Goal: Information Seeking & Learning: Find specific fact

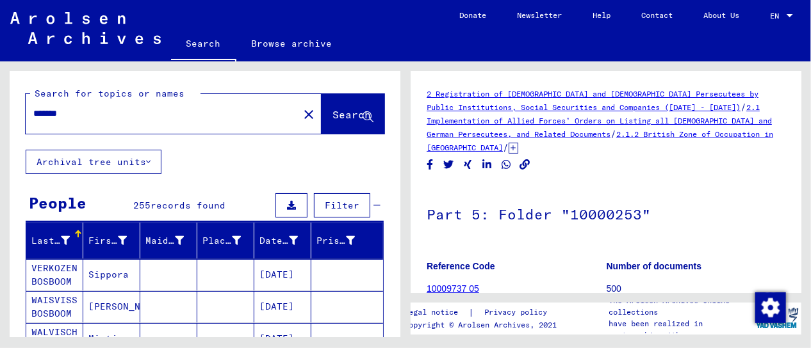
scroll to position [128, 0]
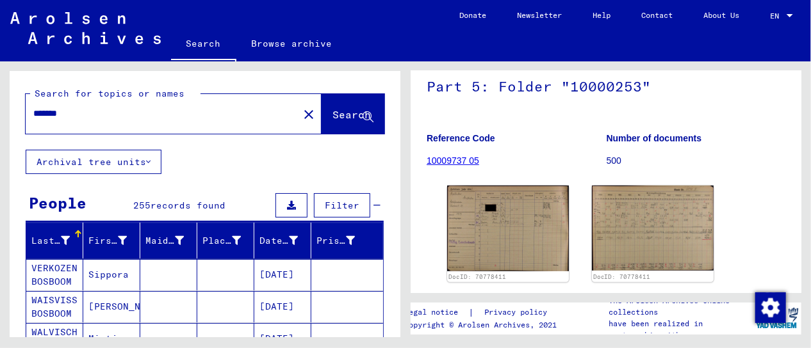
drag, startPoint x: 90, startPoint y: 118, endPoint x: 30, endPoint y: 106, distance: 60.8
click at [30, 106] on div "*******" at bounding box center [158, 113] width 265 height 29
type input "********"
click at [349, 121] on span "Search" at bounding box center [352, 115] width 41 height 13
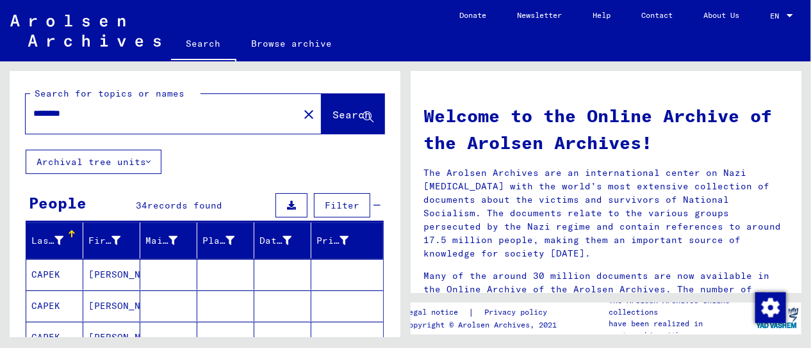
click at [325, 206] on span "Filter" at bounding box center [342, 206] width 35 height 12
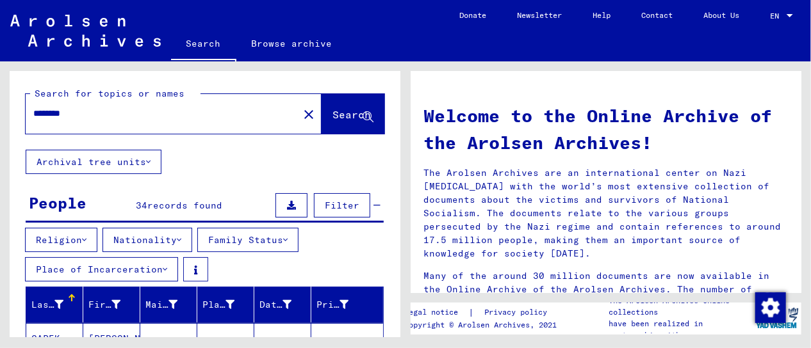
click at [166, 268] on icon at bounding box center [165, 269] width 4 height 9
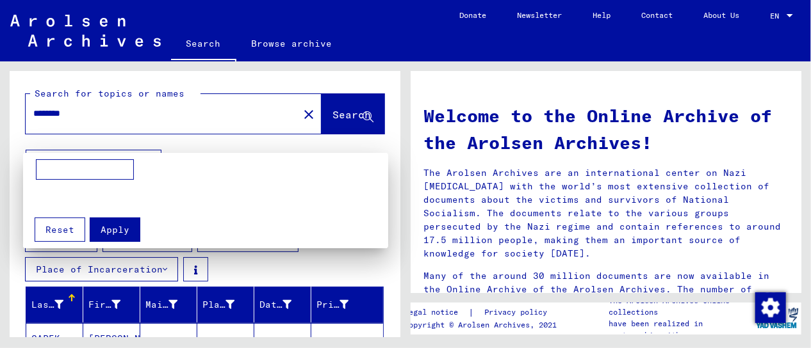
click at [72, 168] on input at bounding box center [85, 169] width 98 height 20
type input "*********"
click at [115, 229] on span "Apply" at bounding box center [115, 230] width 29 height 12
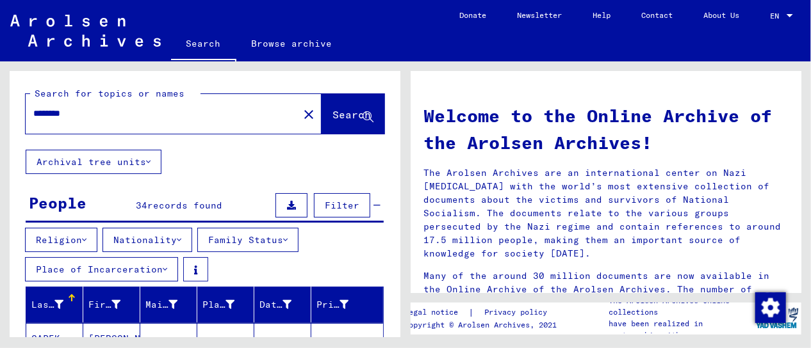
scroll to position [192, 0]
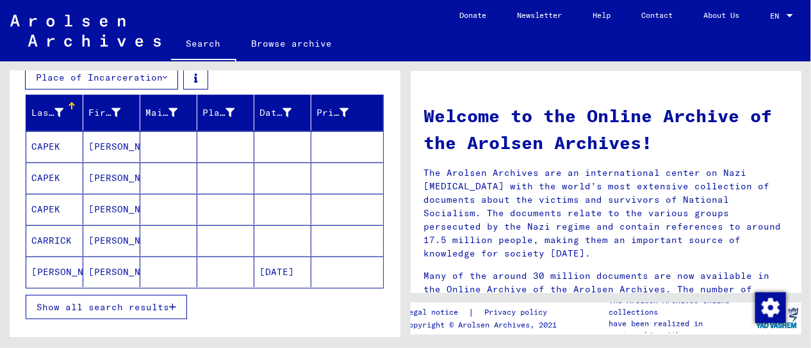
click at [171, 303] on icon "button" at bounding box center [172, 307] width 7 height 9
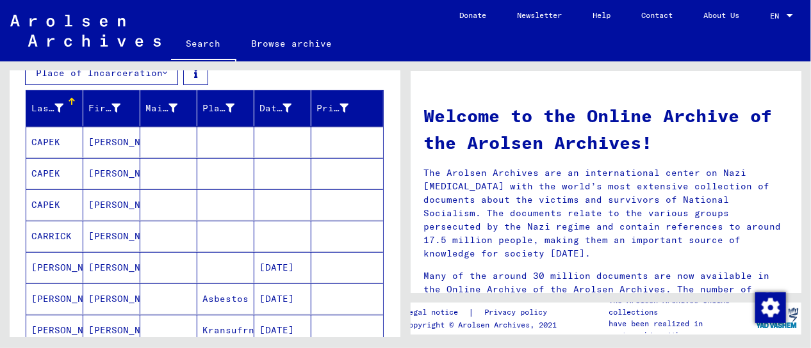
scroll to position [126, 0]
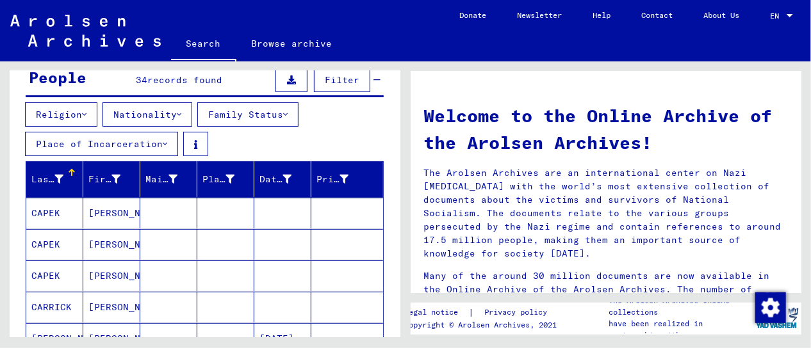
click at [110, 209] on mat-cell "[PERSON_NAME]" at bounding box center [111, 213] width 57 height 31
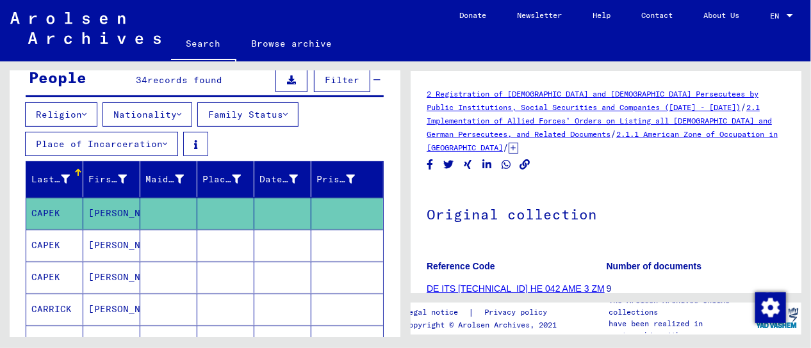
click at [90, 140] on button "Place of Incarceration" at bounding box center [101, 144] width 153 height 24
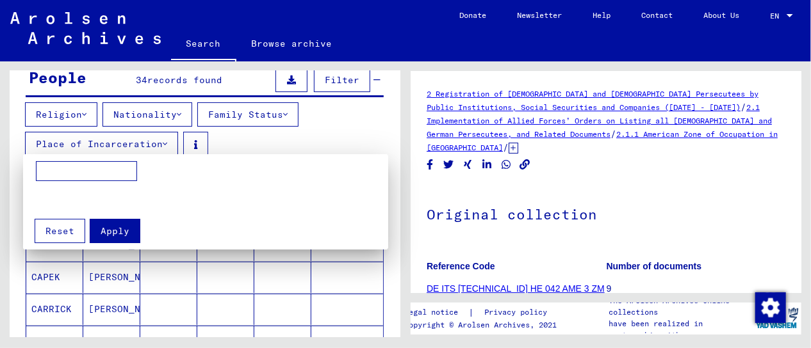
click at [96, 175] on input at bounding box center [86, 171] width 101 height 20
paste input "**********"
type input "**********"
click at [120, 227] on span "Apply" at bounding box center [115, 231] width 29 height 12
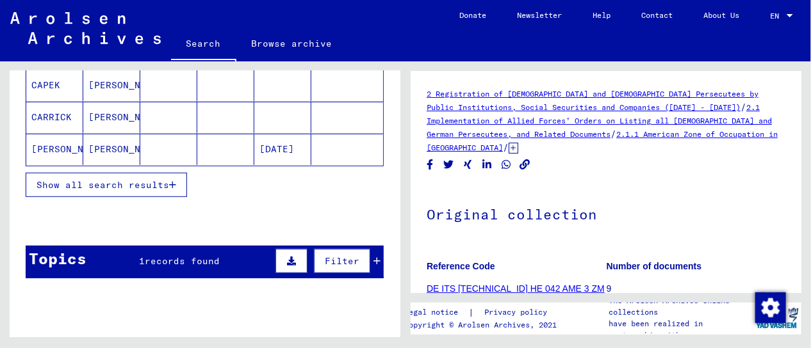
scroll to position [190, 0]
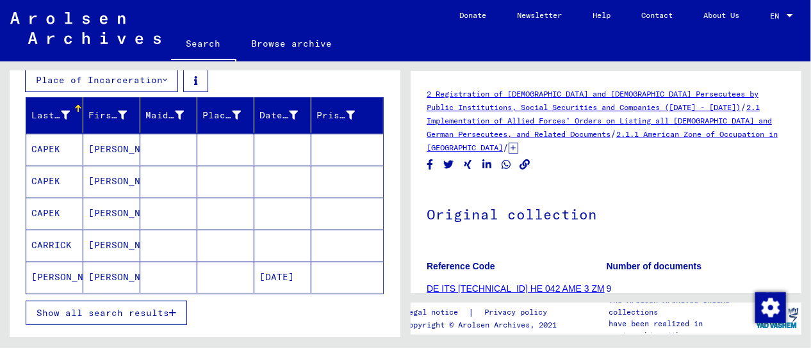
click at [40, 277] on icon at bounding box center [53, 297] width 32 height 51
click at [261, 277] on mat-cell "[DATE]" at bounding box center [282, 277] width 57 height 31
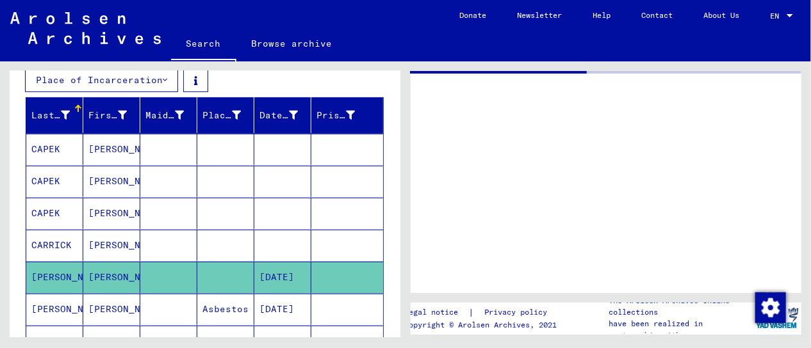
click at [261, 277] on mat-cell "[DATE]" at bounding box center [282, 277] width 57 height 31
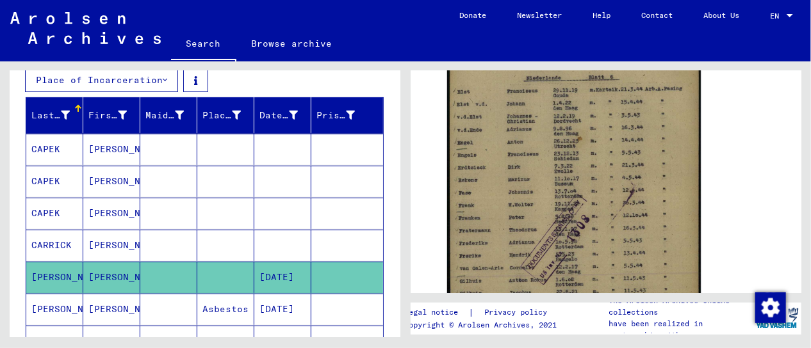
scroll to position [320, 0]
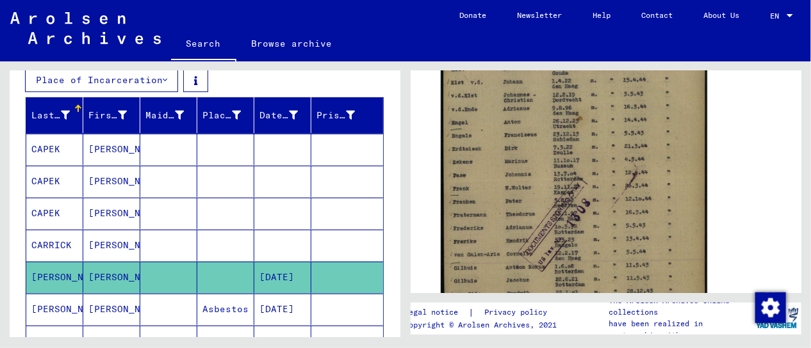
click at [599, 233] on img at bounding box center [574, 215] width 266 height 377
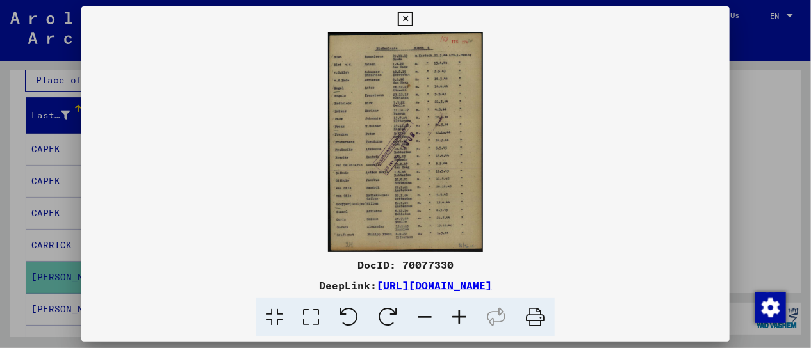
scroll to position [320, 0]
click at [309, 318] on icon at bounding box center [311, 317] width 37 height 39
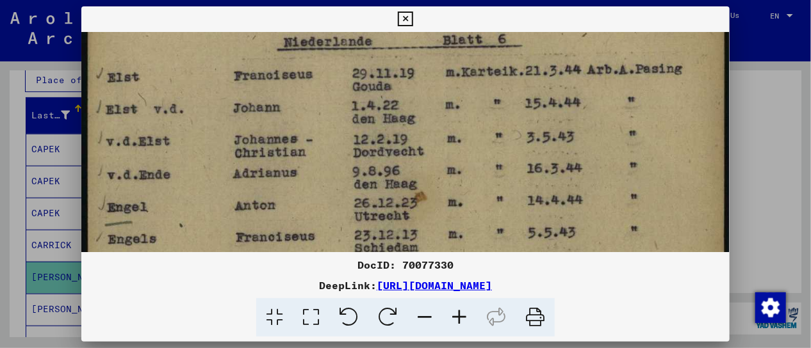
scroll to position [60, 0]
drag, startPoint x: 509, startPoint y: 195, endPoint x: 535, endPoint y: 135, distance: 65.1
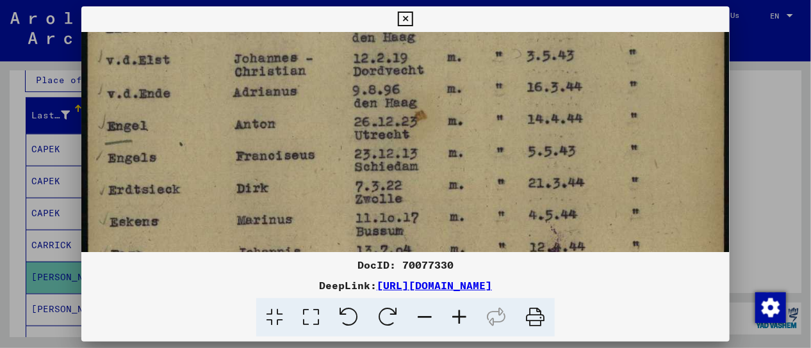
scroll to position [146, 0]
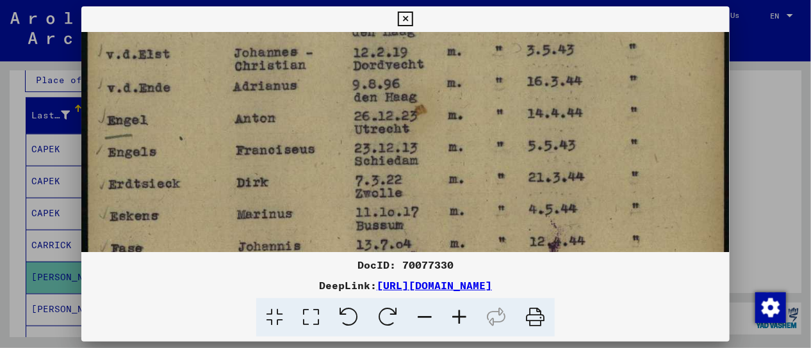
drag, startPoint x: 520, startPoint y: 196, endPoint x: 543, endPoint y: 111, distance: 87.6
click at [543, 111] on img at bounding box center [405, 345] width 649 height 919
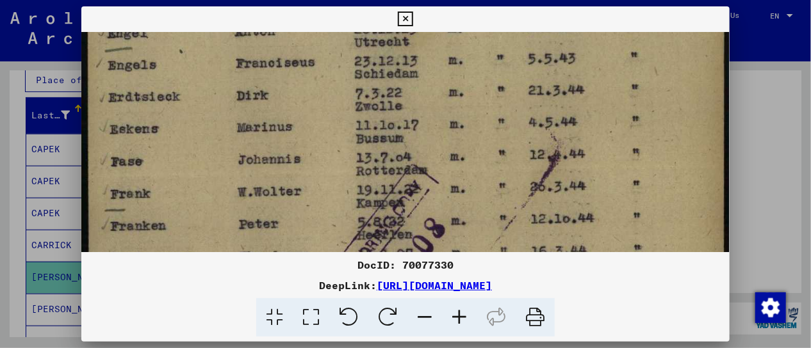
scroll to position [238, 0]
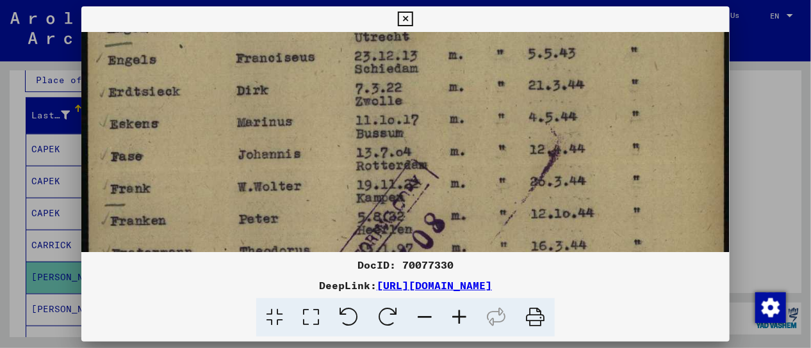
drag, startPoint x: 523, startPoint y: 198, endPoint x: 548, endPoint y: 108, distance: 93.3
click at [548, 108] on img at bounding box center [405, 253] width 649 height 919
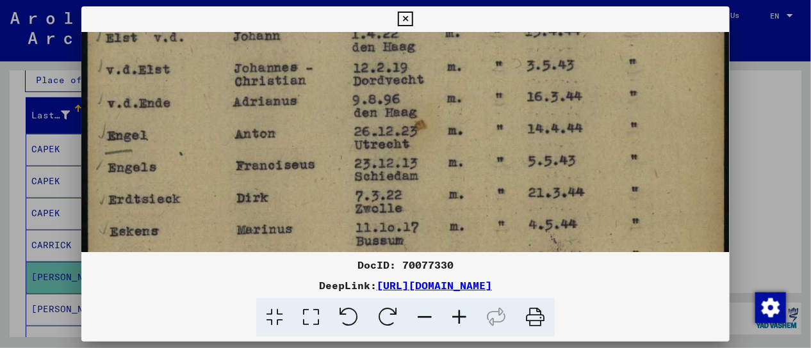
drag, startPoint x: 539, startPoint y: 129, endPoint x: 519, endPoint y: 170, distance: 45.3
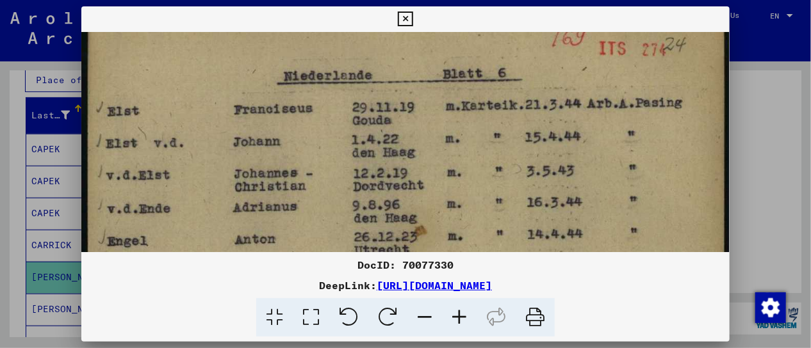
scroll to position [0, 0]
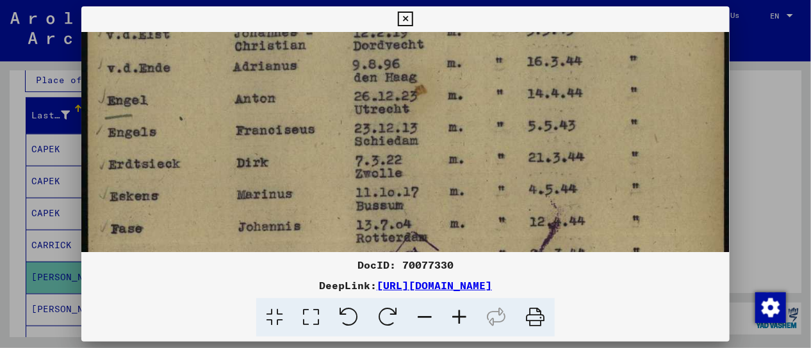
drag, startPoint x: 520, startPoint y: 101, endPoint x: 568, endPoint y: 78, distance: 53.3
click at [568, 78] on img at bounding box center [405, 325] width 649 height 919
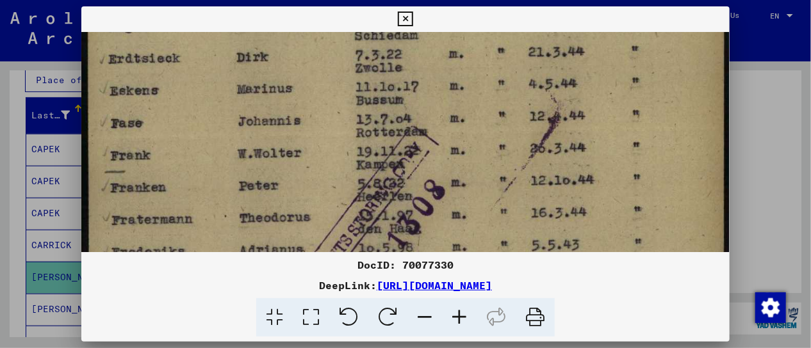
scroll to position [274, 0]
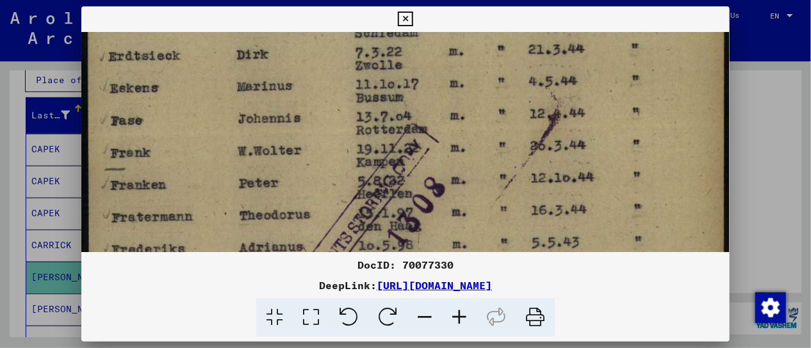
drag, startPoint x: 521, startPoint y: 199, endPoint x: 564, endPoint y: 94, distance: 113.7
click at [564, 94] on img at bounding box center [405, 217] width 649 height 919
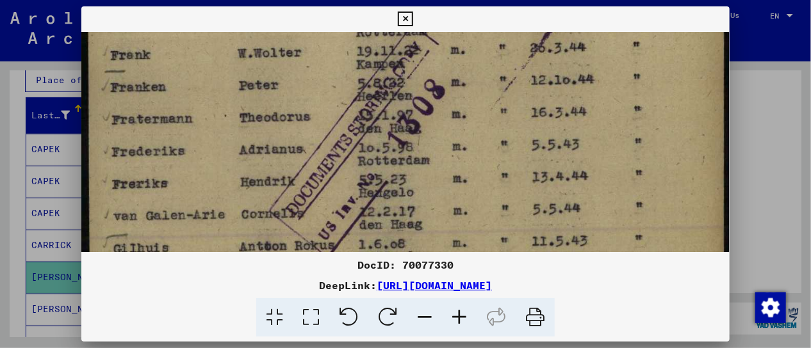
scroll to position [374, 0]
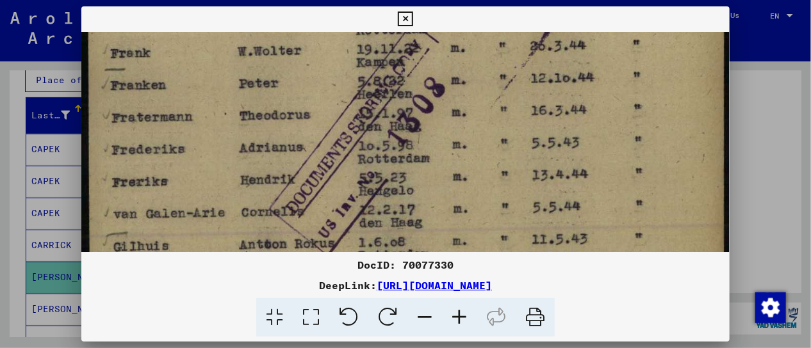
drag, startPoint x: 482, startPoint y: 204, endPoint x: 534, endPoint y: 111, distance: 106.1
click at [534, 111] on img at bounding box center [405, 117] width 649 height 919
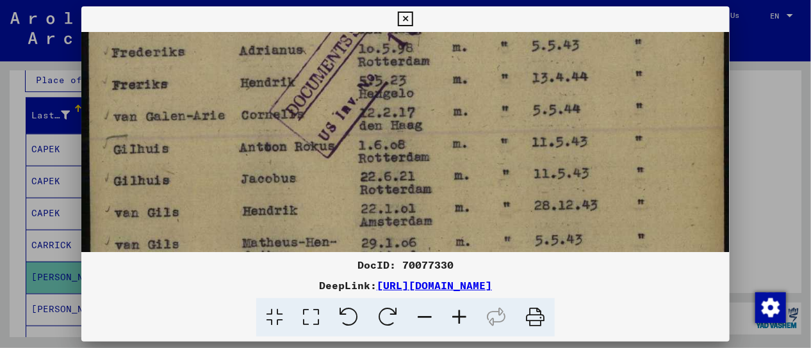
scroll to position [490, 0]
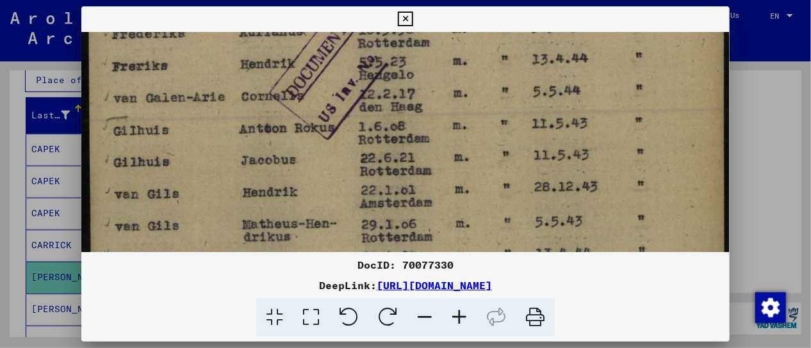
drag, startPoint x: 491, startPoint y: 181, endPoint x: 553, endPoint y: 69, distance: 128.7
click at [553, 69] on img at bounding box center [405, 1] width 649 height 919
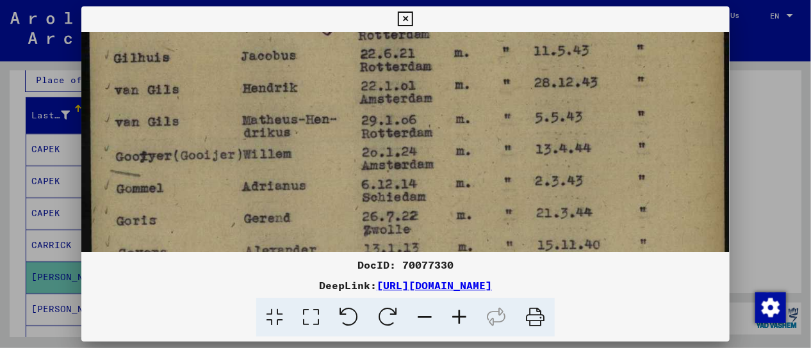
drag, startPoint x: 518, startPoint y: 163, endPoint x: 574, endPoint y: 61, distance: 117.0
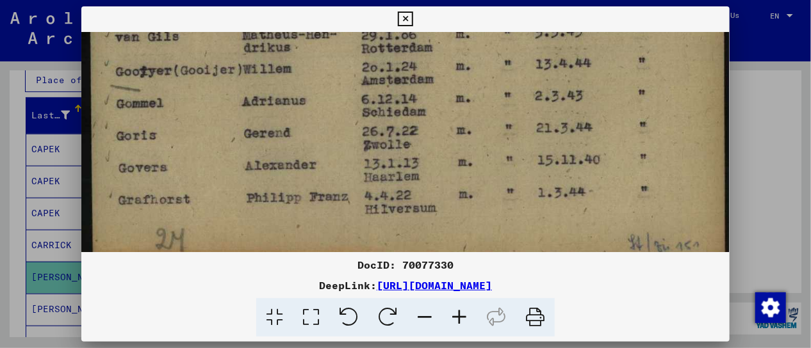
drag, startPoint x: 535, startPoint y: 163, endPoint x: 576, endPoint y: 79, distance: 93.4
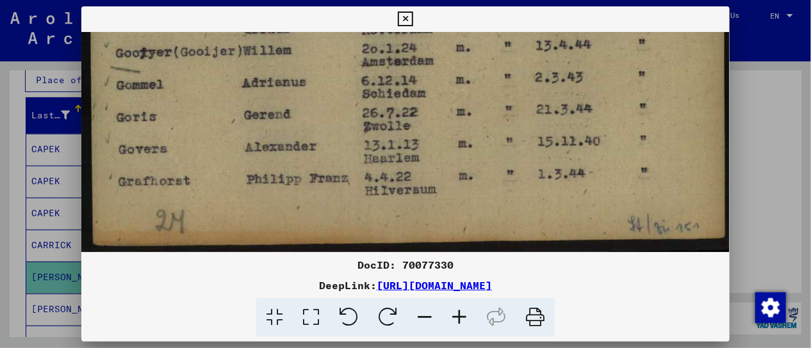
drag, startPoint x: 541, startPoint y: 178, endPoint x: 594, endPoint y: 99, distance: 95.6
click at [407, 17] on icon at bounding box center [405, 19] width 15 height 15
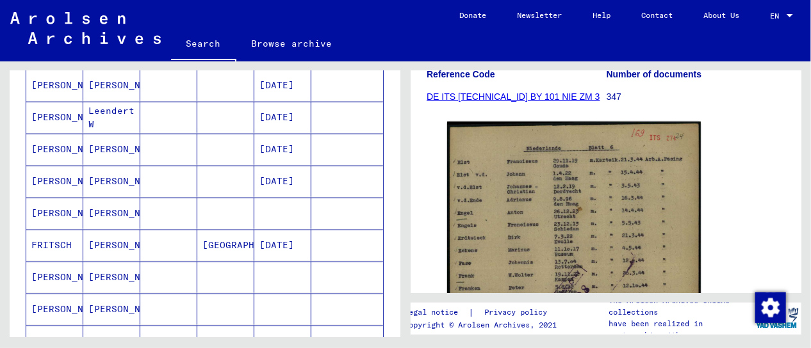
scroll to position [638, 0]
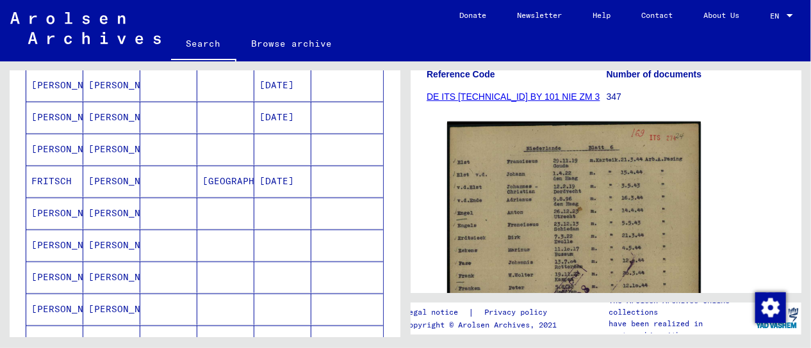
click at [112, 204] on mat-cell "[PERSON_NAME]" at bounding box center [111, 213] width 57 height 31
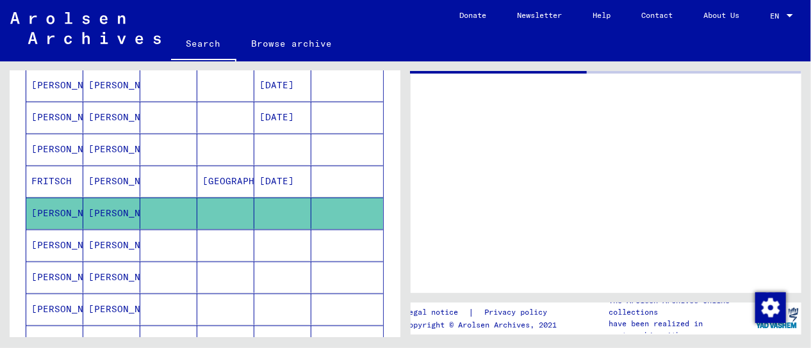
click at [112, 204] on mat-cell "[PERSON_NAME]" at bounding box center [111, 213] width 57 height 31
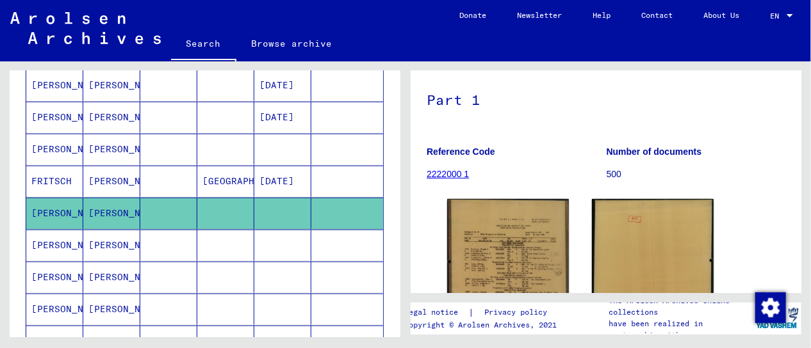
scroll to position [192, 0]
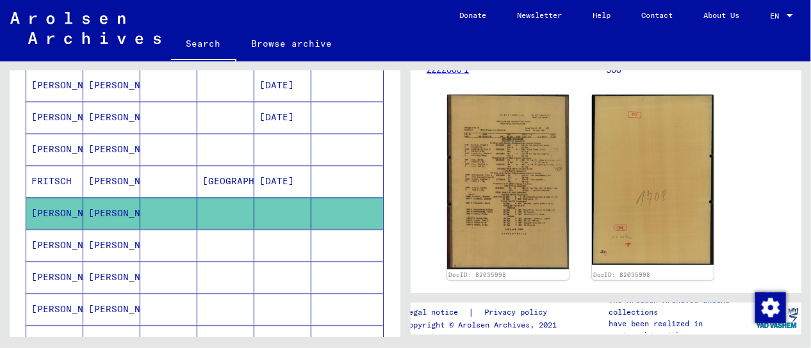
click at [496, 188] on img at bounding box center [508, 182] width 122 height 175
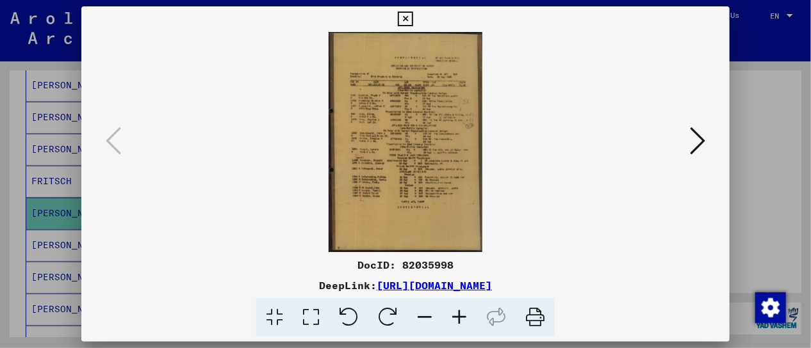
click at [496, 188] on img at bounding box center [406, 142] width 562 height 220
click at [313, 319] on icon at bounding box center [311, 317] width 37 height 39
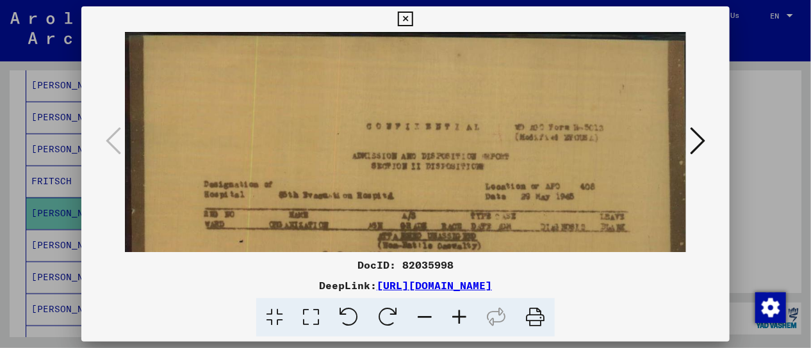
click at [460, 319] on icon at bounding box center [459, 317] width 35 height 39
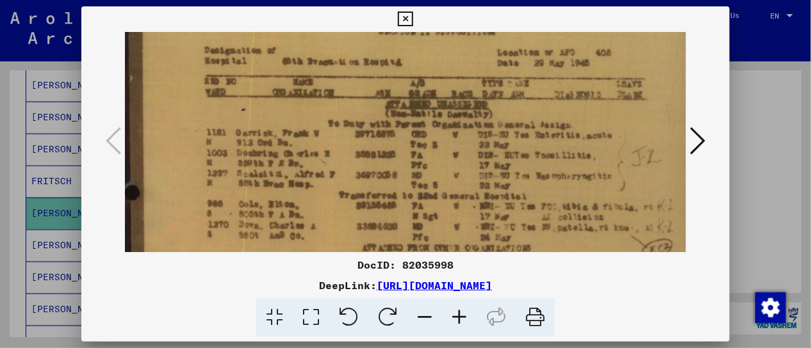
drag, startPoint x: 389, startPoint y: 220, endPoint x: 387, endPoint y: 81, distance: 139.0
click at [387, 81] on img at bounding box center [414, 311] width 584 height 838
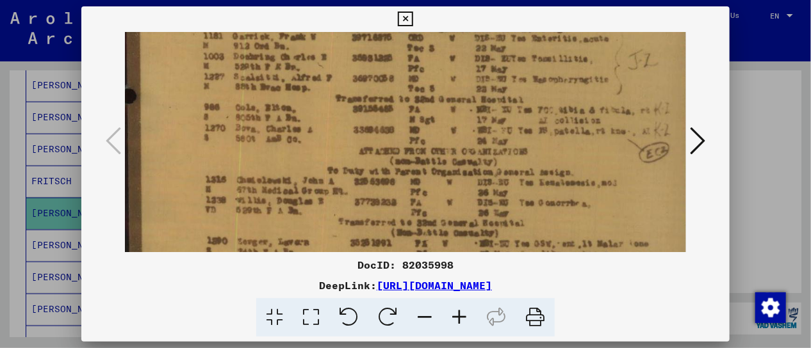
scroll to position [240, 5]
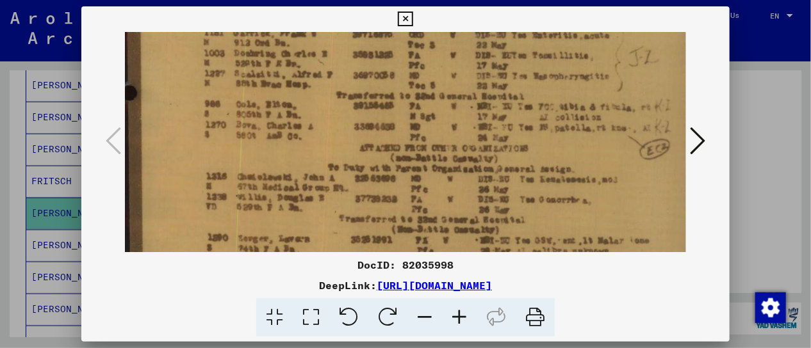
drag, startPoint x: 430, startPoint y: 205, endPoint x: 427, endPoint y: 107, distance: 98.1
click at [427, 107] on img at bounding box center [412, 211] width 584 height 838
click at [311, 322] on icon at bounding box center [311, 317] width 37 height 39
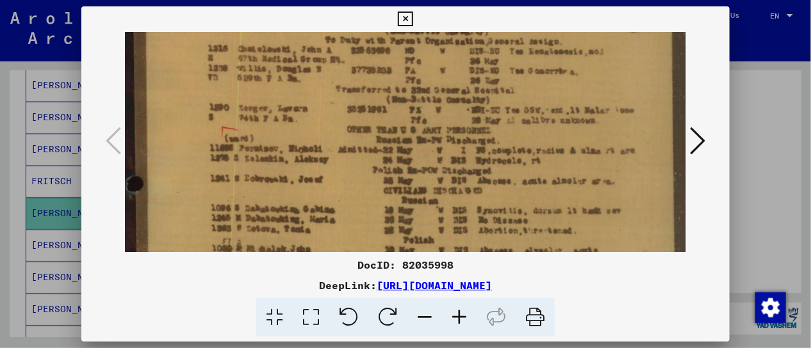
scroll to position [372, 0]
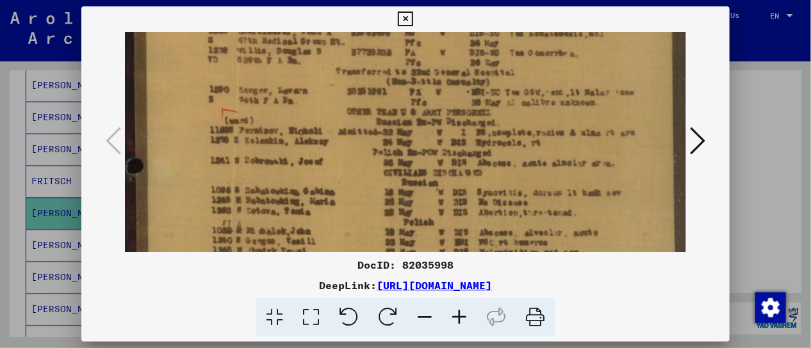
drag, startPoint x: 498, startPoint y: 197, endPoint x: 497, endPoint y: 66, distance: 130.7
click at [497, 66] on img at bounding box center [406, 64] width 562 height 806
click at [407, 19] on icon at bounding box center [405, 19] width 15 height 15
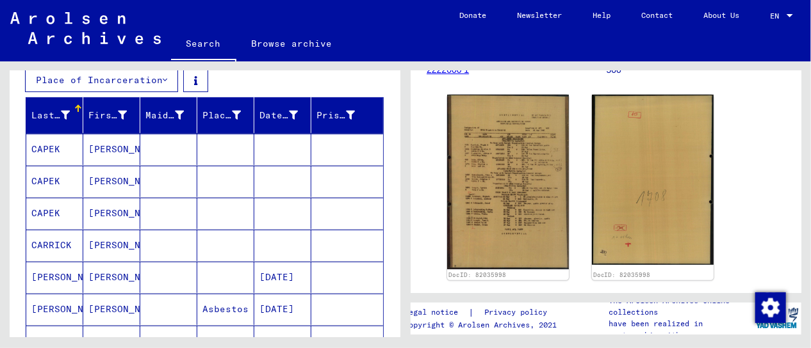
scroll to position [254, 0]
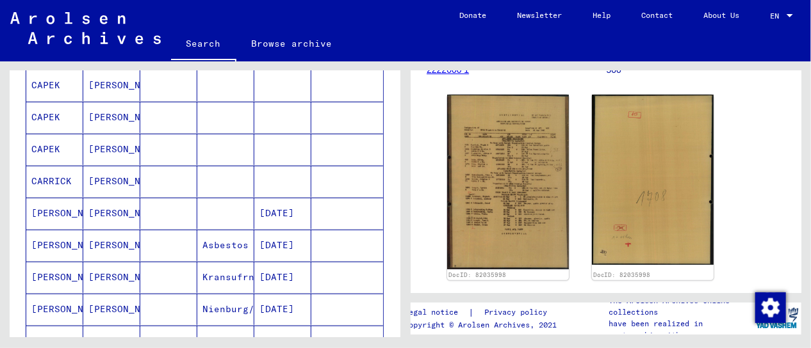
click at [110, 87] on mat-cell "[PERSON_NAME]" at bounding box center [111, 85] width 57 height 31
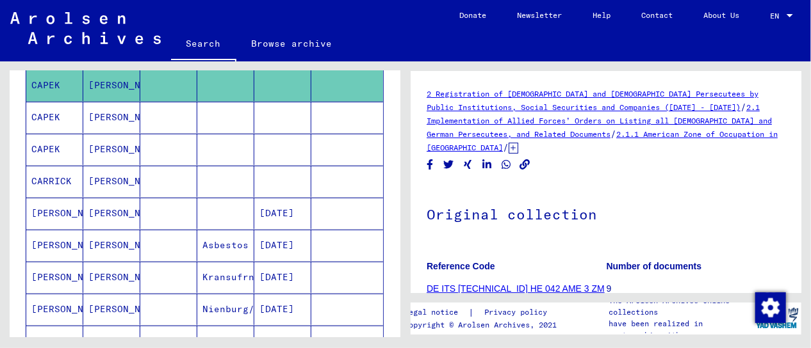
click at [110, 87] on mat-cell "[PERSON_NAME]" at bounding box center [111, 85] width 57 height 31
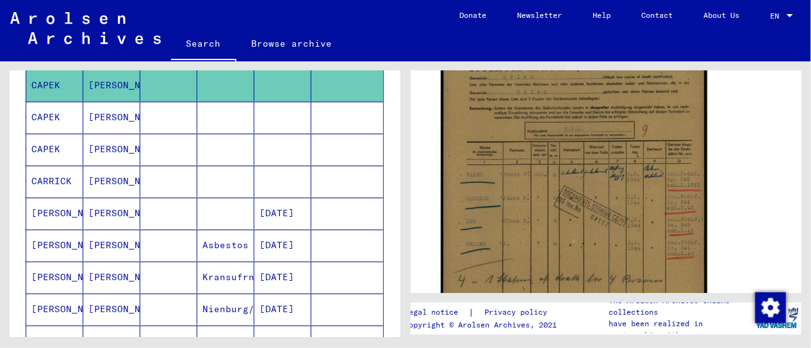
scroll to position [256, 0]
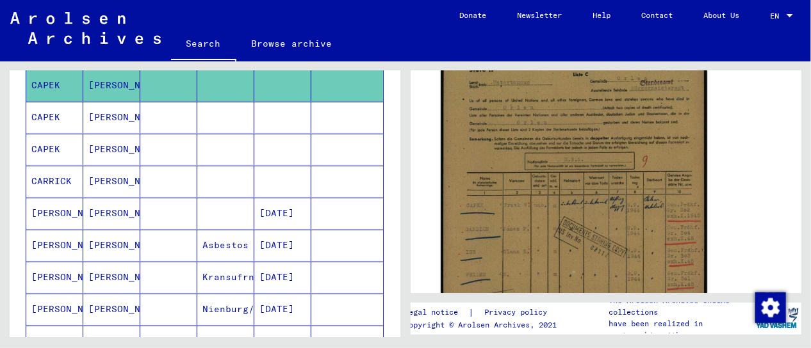
click at [578, 233] on img at bounding box center [574, 236] width 266 height 374
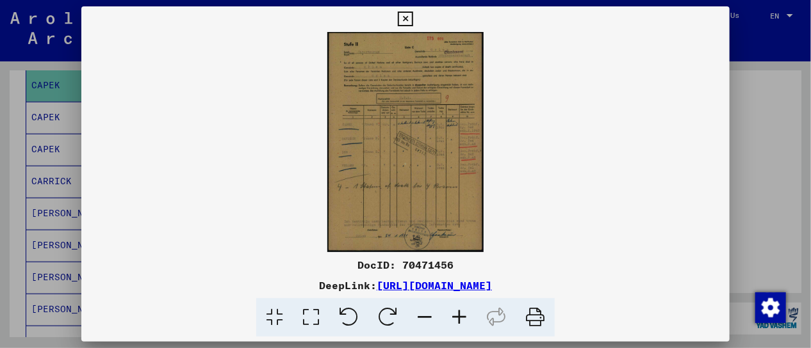
click at [315, 317] on icon at bounding box center [311, 317] width 37 height 39
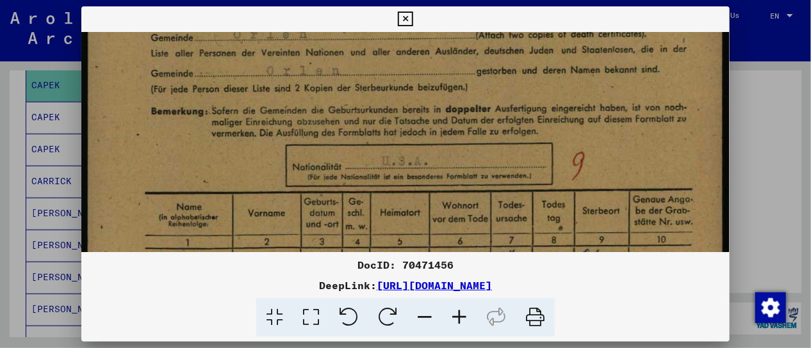
drag, startPoint x: 483, startPoint y: 205, endPoint x: 514, endPoint y: 71, distance: 137.4
click at [514, 71] on img at bounding box center [405, 345] width 649 height 911
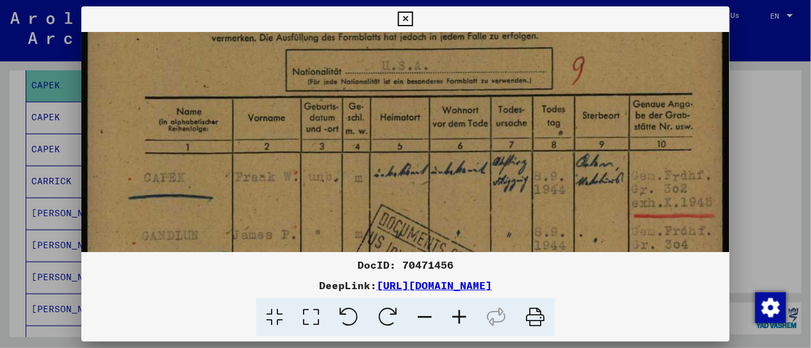
scroll to position [246, 0]
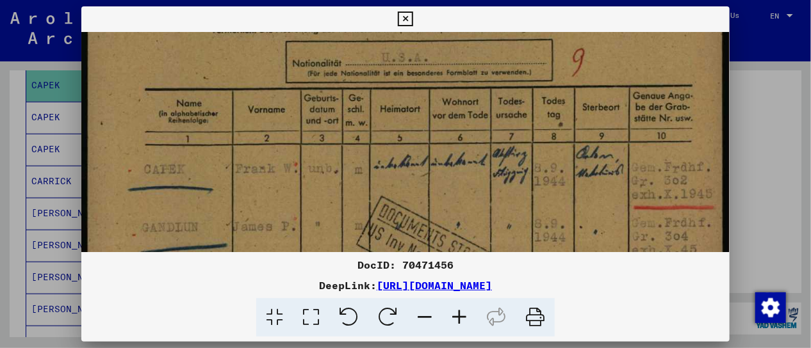
drag, startPoint x: 496, startPoint y: 148, endPoint x: 482, endPoint y: 46, distance: 102.9
click at [482, 46] on img at bounding box center [405, 241] width 649 height 911
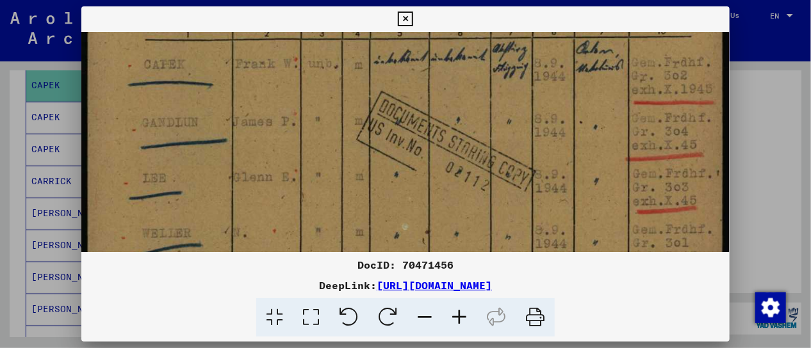
scroll to position [353, 0]
drag, startPoint x: 285, startPoint y: 214, endPoint x: 313, endPoint y: 110, distance: 108.1
click at [313, 110] on img at bounding box center [405, 134] width 649 height 911
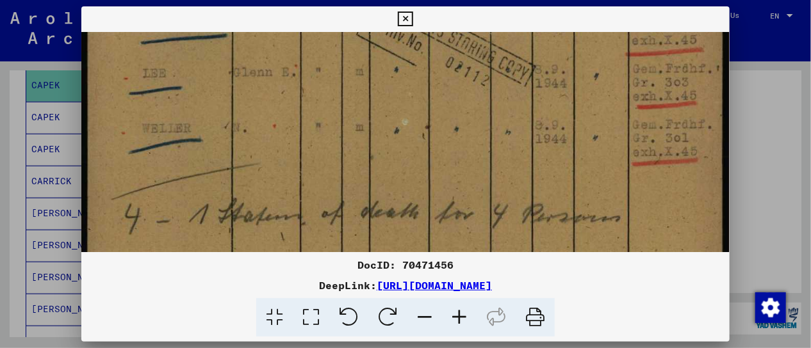
scroll to position [458, 0]
drag, startPoint x: 279, startPoint y: 200, endPoint x: 307, endPoint y: 98, distance: 105.7
click at [307, 98] on img at bounding box center [405, 29] width 649 height 911
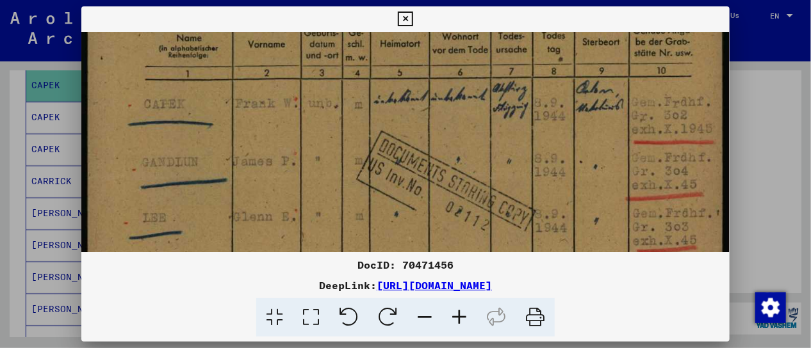
scroll to position [311, 0]
drag, startPoint x: 396, startPoint y: 110, endPoint x: 359, endPoint y: 283, distance: 177.7
click at [359, 283] on div "DocID: 70471456 DeepLink: [URL][DOMAIN_NAME]" at bounding box center [405, 171] width 649 height 331
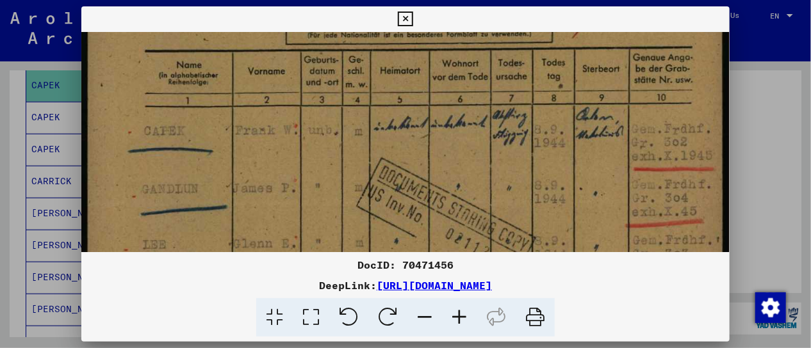
scroll to position [269, 0]
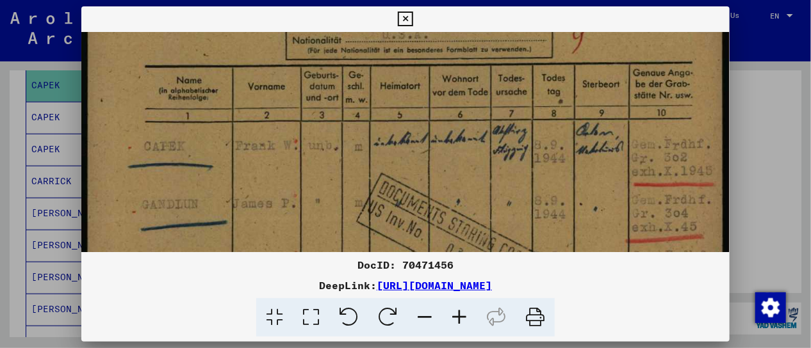
drag, startPoint x: 430, startPoint y: 120, endPoint x: 430, endPoint y: 163, distance: 43.6
click at [430, 163] on img at bounding box center [405, 218] width 649 height 911
click at [404, 17] on icon at bounding box center [405, 19] width 15 height 15
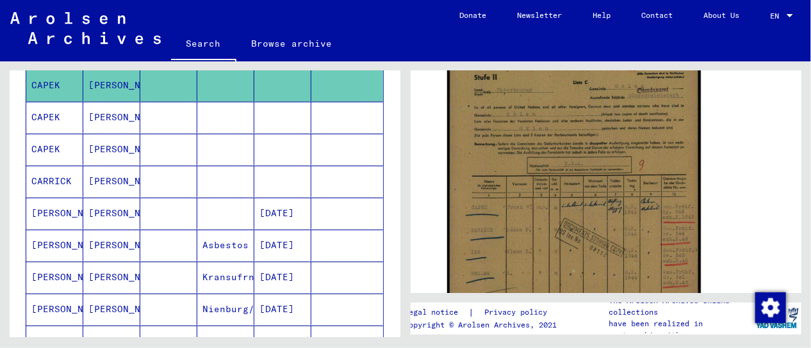
click at [210, 153] on mat-cell at bounding box center [225, 149] width 57 height 31
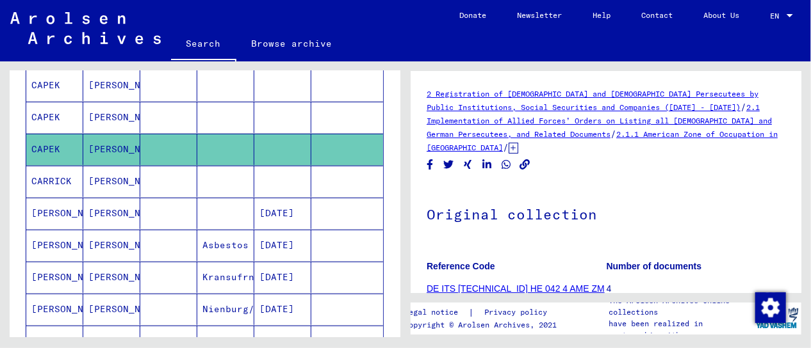
click at [210, 153] on mat-cell at bounding box center [225, 149] width 57 height 31
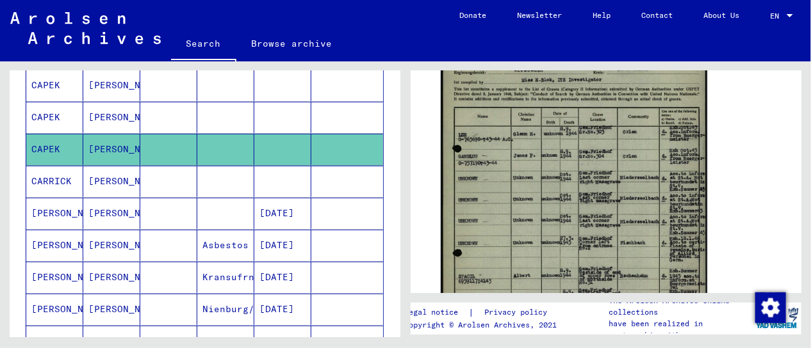
scroll to position [320, 0]
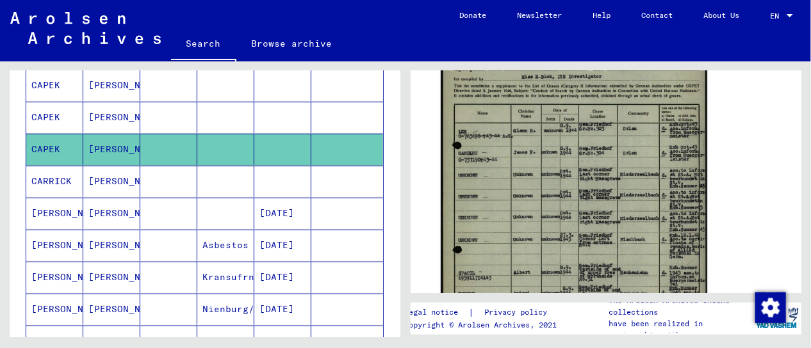
click at [563, 235] on img at bounding box center [574, 193] width 266 height 420
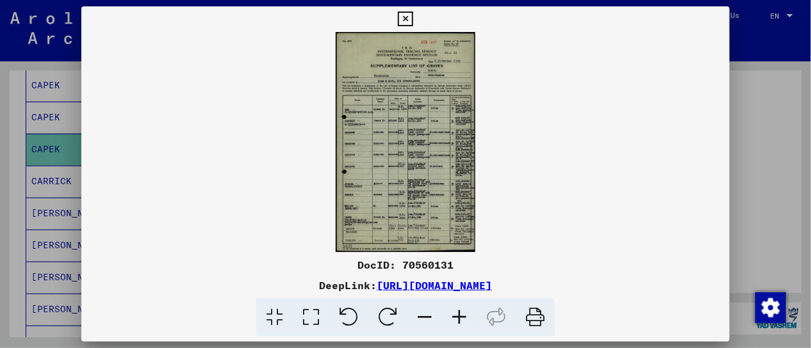
click at [563, 235] on img at bounding box center [405, 142] width 649 height 220
click at [315, 319] on icon at bounding box center [311, 317] width 37 height 39
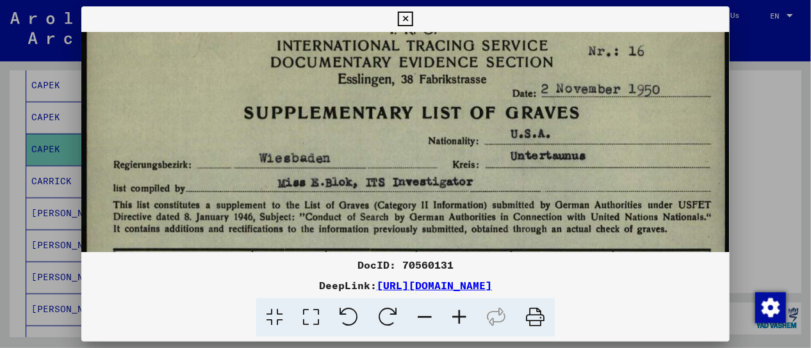
scroll to position [79, 0]
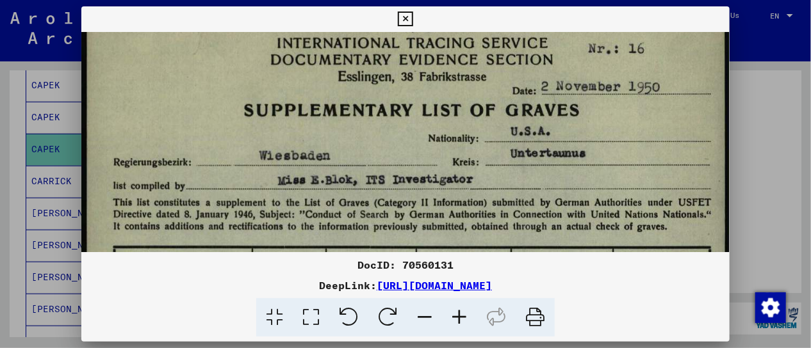
drag, startPoint x: 424, startPoint y: 225, endPoint x: 432, endPoint y: 151, distance: 74.8
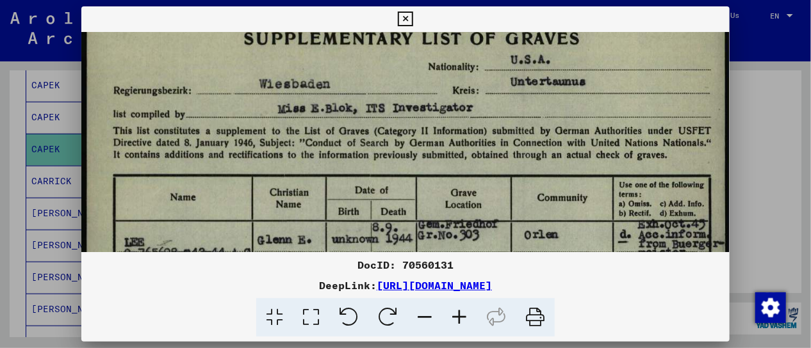
scroll to position [154, 0]
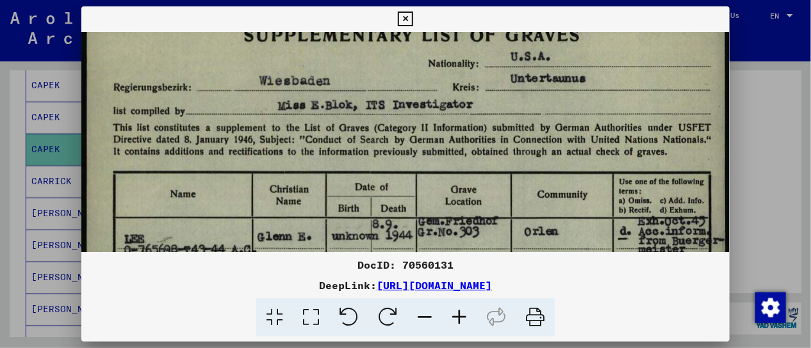
drag, startPoint x: 427, startPoint y: 214, endPoint x: 430, endPoint y: 140, distance: 73.7
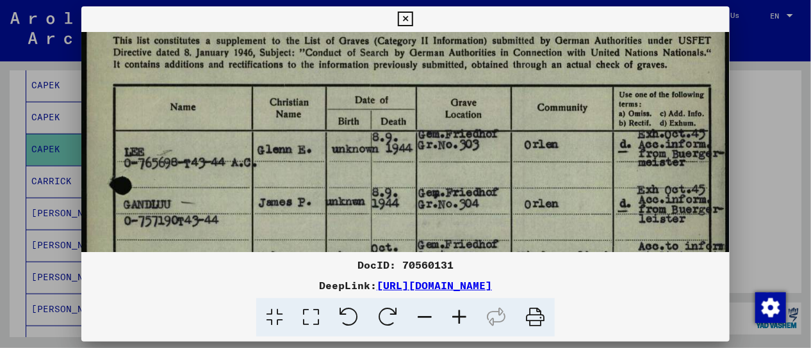
drag, startPoint x: 429, startPoint y: 220, endPoint x: 430, endPoint y: 134, distance: 85.9
click at [430, 134] on img at bounding box center [405, 303] width 649 height 1024
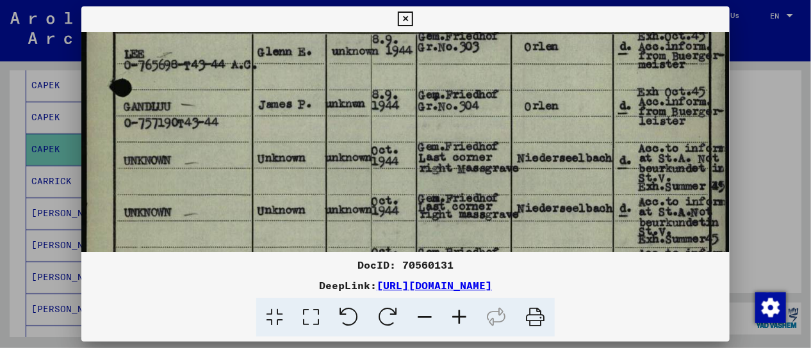
scroll to position [353, 0]
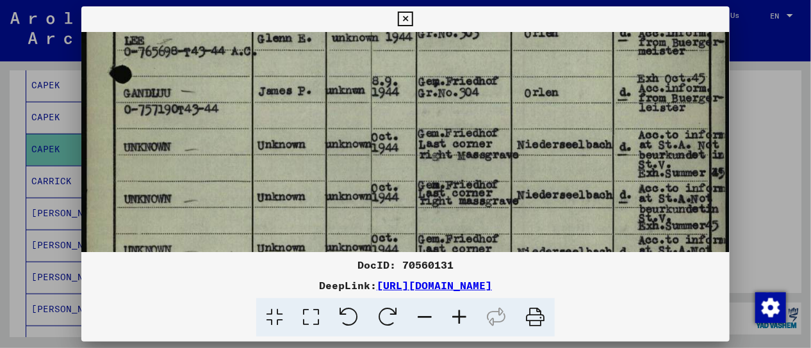
drag, startPoint x: 462, startPoint y: 213, endPoint x: 487, endPoint y: 102, distance: 113.1
click at [487, 102] on img at bounding box center [405, 191] width 649 height 1024
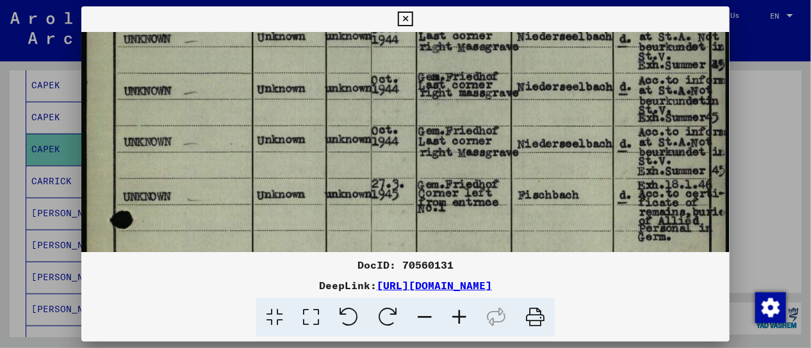
scroll to position [475, 0]
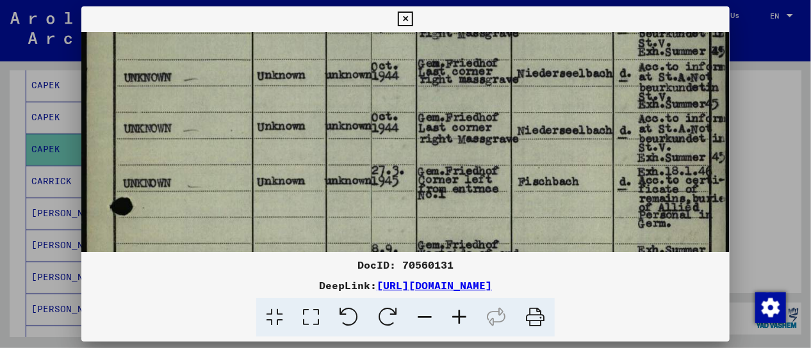
drag, startPoint x: 480, startPoint y: 203, endPoint x: 528, endPoint y: 94, distance: 119.0
click at [528, 94] on img at bounding box center [405, 69] width 649 height 1024
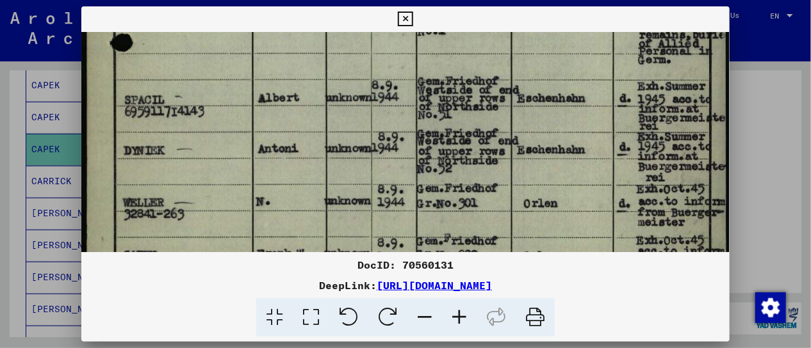
scroll to position [641, 0]
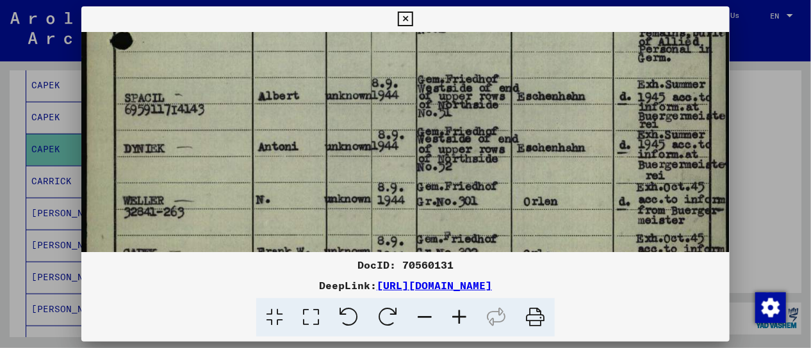
drag, startPoint x: 506, startPoint y: 181, endPoint x: 535, endPoint y: 22, distance: 162.2
click at [535, 22] on div "DocID: 70560131 DeepLink: [URL][DOMAIN_NAME]" at bounding box center [405, 171] width 649 height 331
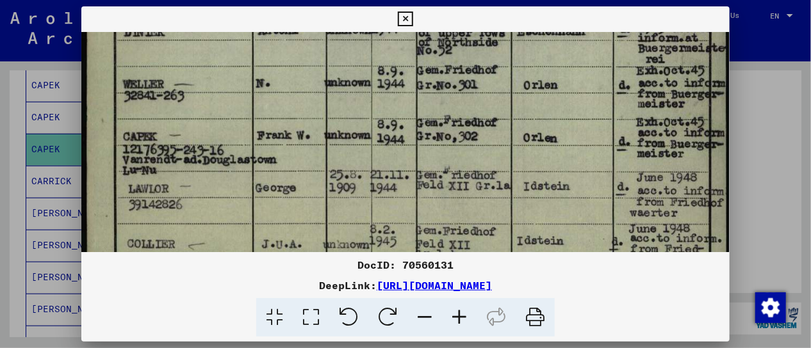
scroll to position [758, 0]
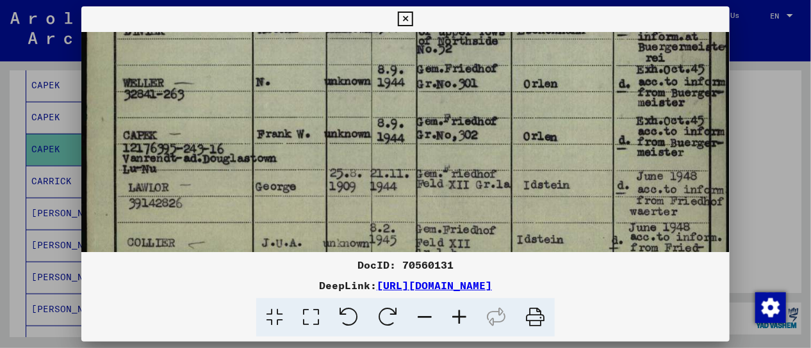
drag, startPoint x: 483, startPoint y: 197, endPoint x: 500, endPoint y: 88, distance: 109.6
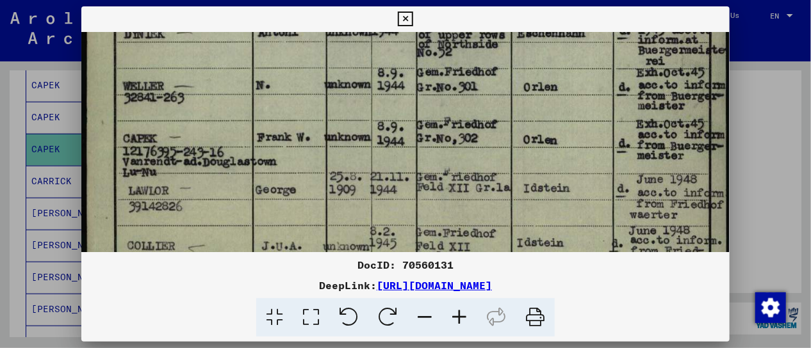
scroll to position [756, 0]
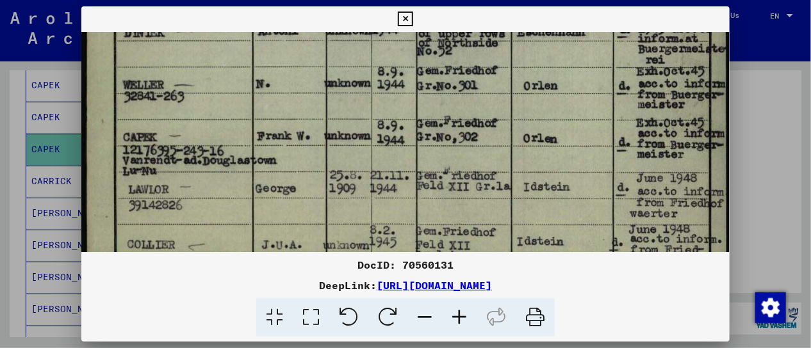
drag, startPoint x: 601, startPoint y: 147, endPoint x: 580, endPoint y: 159, distance: 24.1
click at [407, 20] on icon at bounding box center [405, 19] width 15 height 15
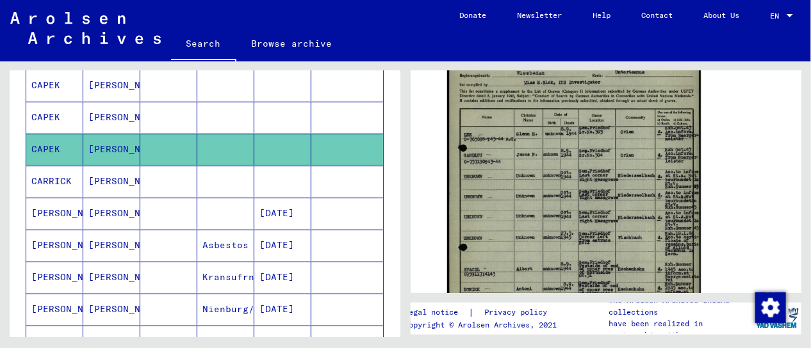
click at [161, 183] on mat-cell at bounding box center [168, 181] width 57 height 31
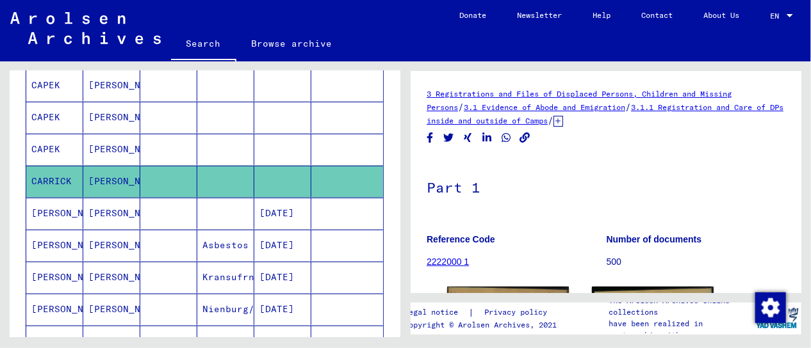
drag, startPoint x: 561, startPoint y: 227, endPoint x: 587, endPoint y: 127, distance: 103.2
click at [587, 127] on div "3 Registrations and Files of Displaced Persons, Children and Missing Persons / …" at bounding box center [606, 326] width 359 height 479
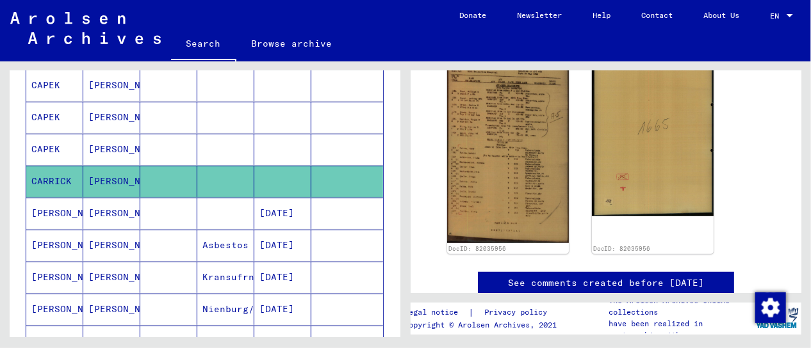
scroll to position [217, 0]
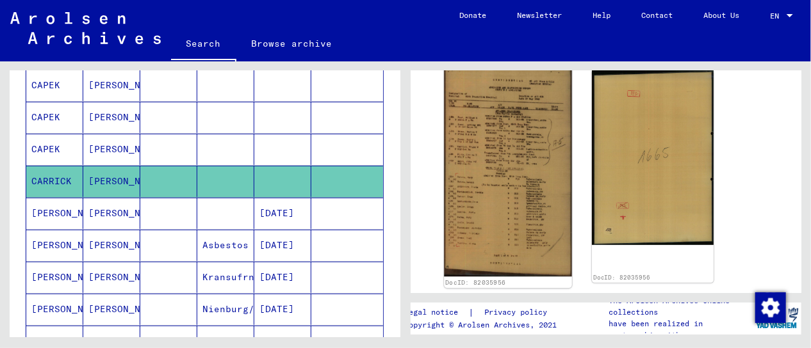
click at [498, 177] on img at bounding box center [508, 171] width 128 height 212
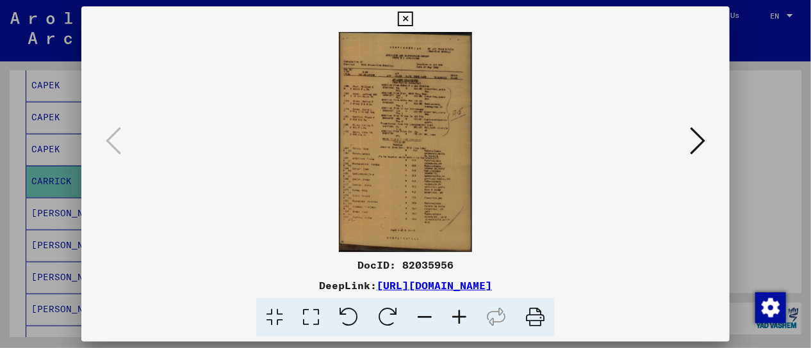
click at [498, 177] on img at bounding box center [406, 142] width 562 height 220
click at [305, 316] on icon at bounding box center [311, 317] width 37 height 39
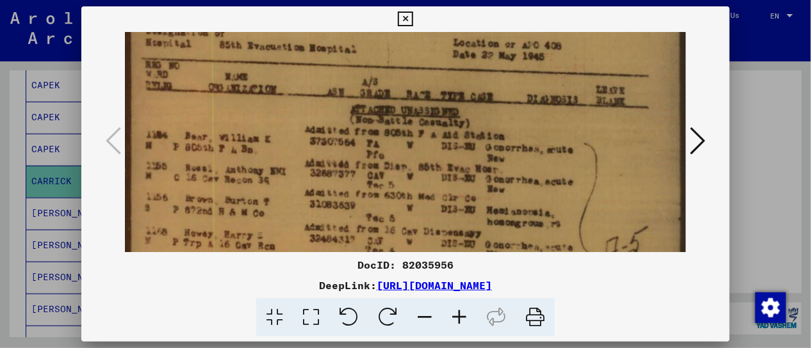
scroll to position [128, 0]
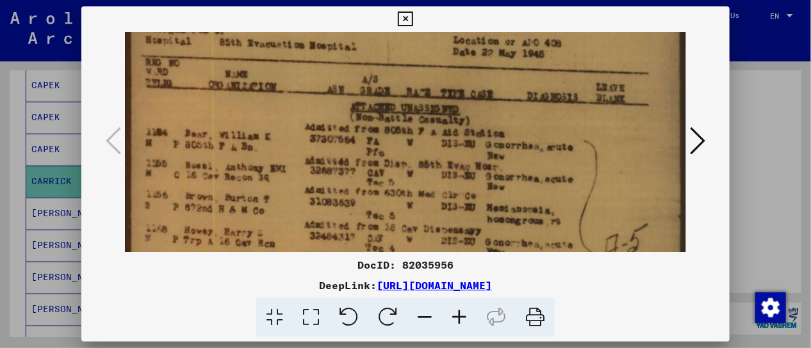
drag, startPoint x: 466, startPoint y: 204, endPoint x: 486, endPoint y: 76, distance: 128.9
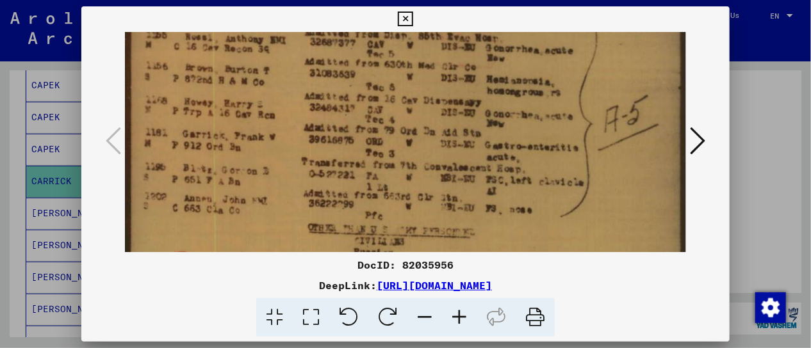
scroll to position [257, 0]
drag, startPoint x: 453, startPoint y: 209, endPoint x: 500, endPoint y: 81, distance: 135.8
click at [500, 81] on img at bounding box center [406, 241] width 562 height 932
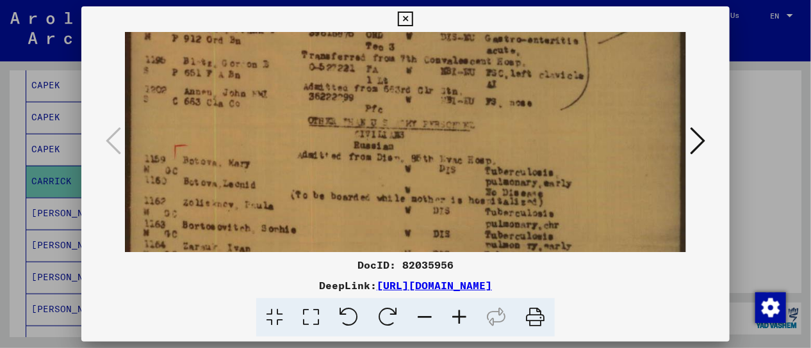
scroll to position [379, 0]
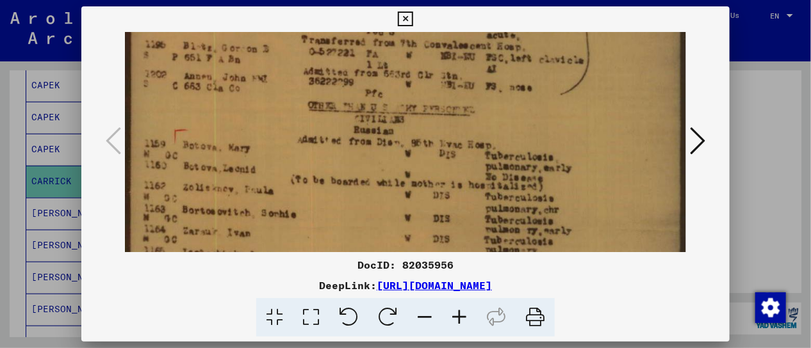
drag, startPoint x: 491, startPoint y: 199, endPoint x: 521, endPoint y: 78, distance: 124.9
click at [521, 78] on img at bounding box center [406, 119] width 562 height 932
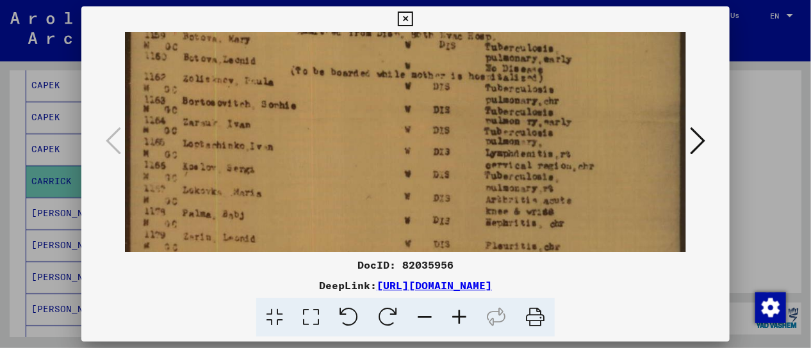
scroll to position [489, 0]
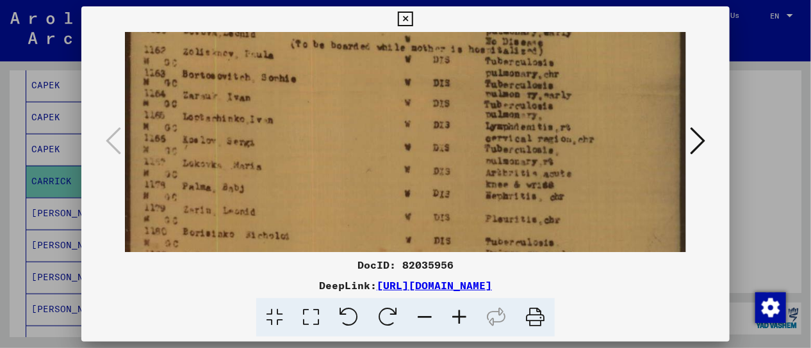
drag, startPoint x: 474, startPoint y: 186, endPoint x: 530, endPoint y: 53, distance: 145.3
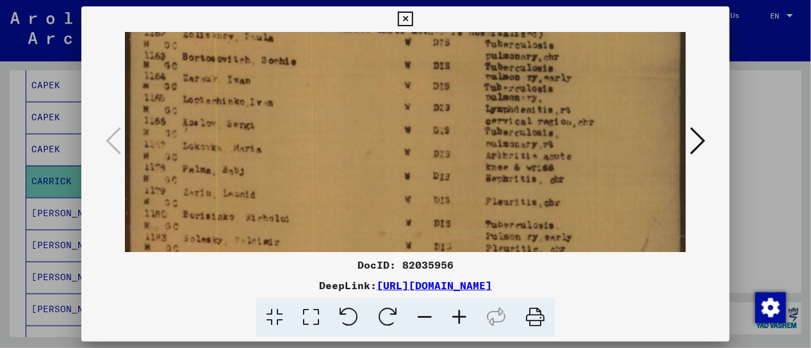
scroll to position [527, 0]
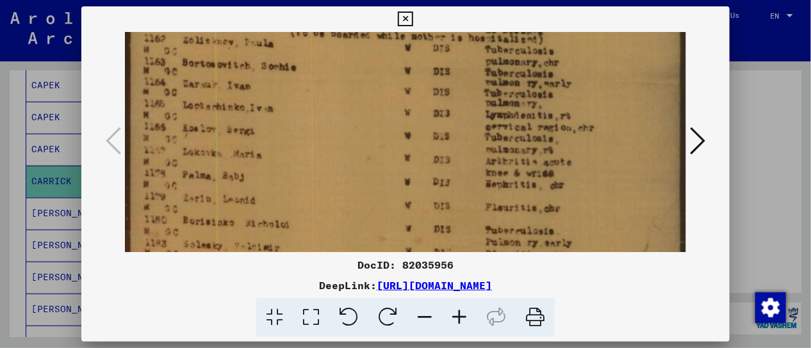
drag, startPoint x: 482, startPoint y: 180, endPoint x: 520, endPoint y: 179, distance: 38.5
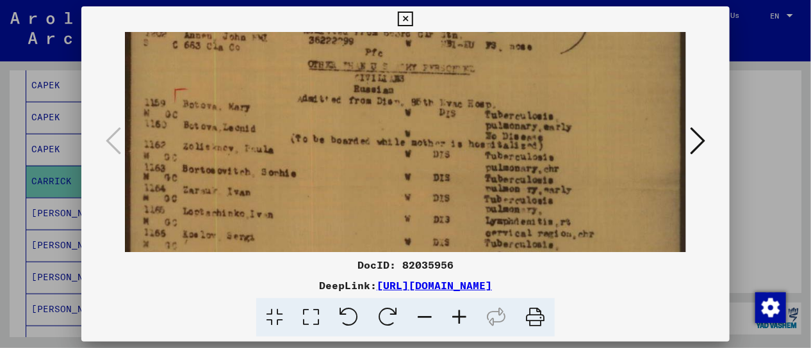
drag, startPoint x: 372, startPoint y: 138, endPoint x: 354, endPoint y: 247, distance: 110.3
click at [354, 247] on img at bounding box center [406, 78] width 562 height 932
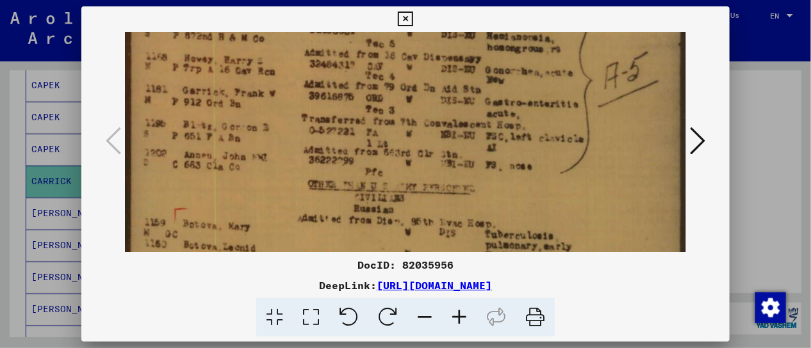
drag, startPoint x: 352, startPoint y: 97, endPoint x: 343, endPoint y: 218, distance: 121.4
click at [343, 218] on img at bounding box center [406, 198] width 562 height 932
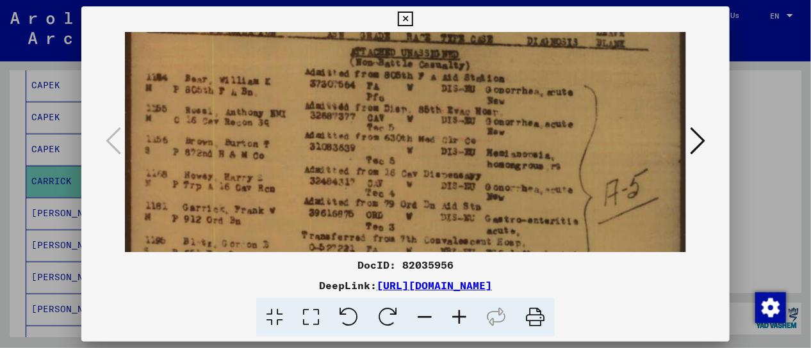
scroll to position [180, 0]
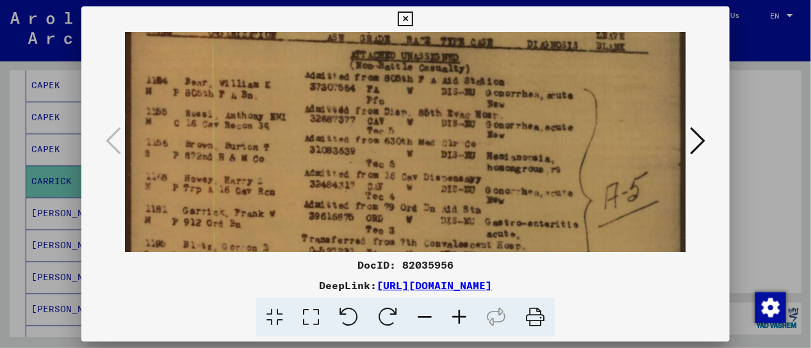
drag, startPoint x: 354, startPoint y: 102, endPoint x: 335, endPoint y: 233, distance: 131.4
click at [335, 233] on img at bounding box center [406, 318] width 562 height 932
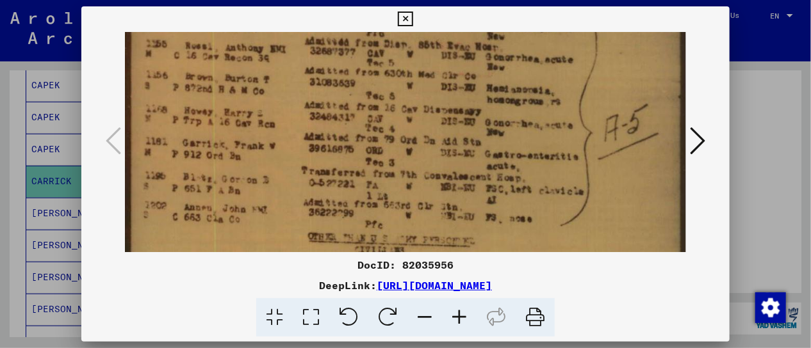
scroll to position [279, 0]
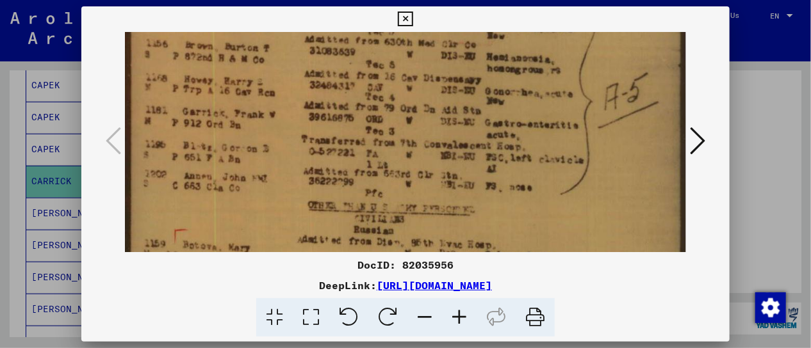
drag, startPoint x: 344, startPoint y: 114, endPoint x: 397, endPoint y: 19, distance: 108.7
click at [397, 19] on div "DocID: 82035956 DeepLink: [URL][DOMAIN_NAME]" at bounding box center [405, 171] width 649 height 331
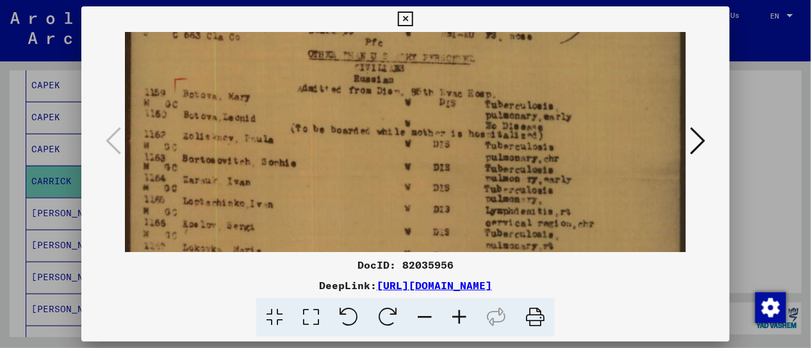
scroll to position [441, 0]
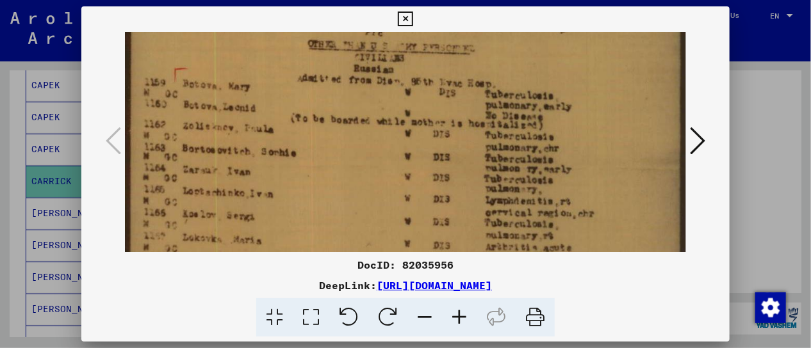
drag, startPoint x: 345, startPoint y: 199, endPoint x: 384, endPoint y: 38, distance: 165.9
click at [384, 38] on img at bounding box center [406, 57] width 562 height 932
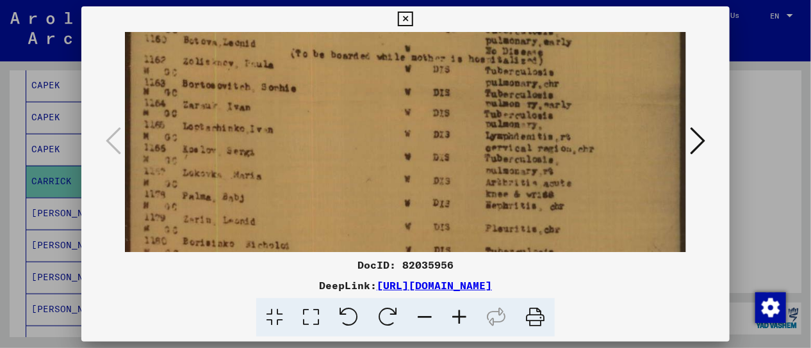
scroll to position [512, 0]
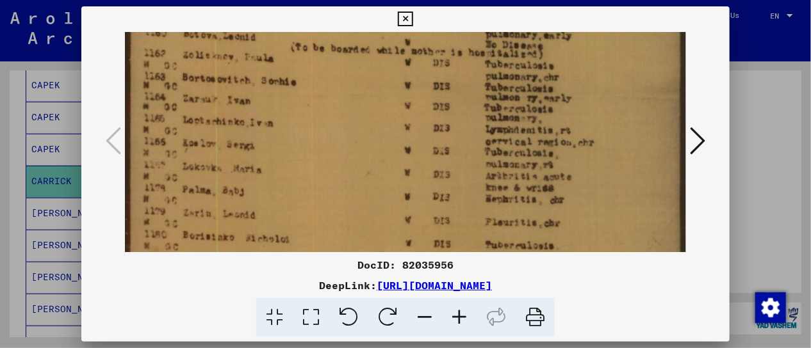
drag, startPoint x: 347, startPoint y: 192, endPoint x: 368, endPoint y: 121, distance: 73.6
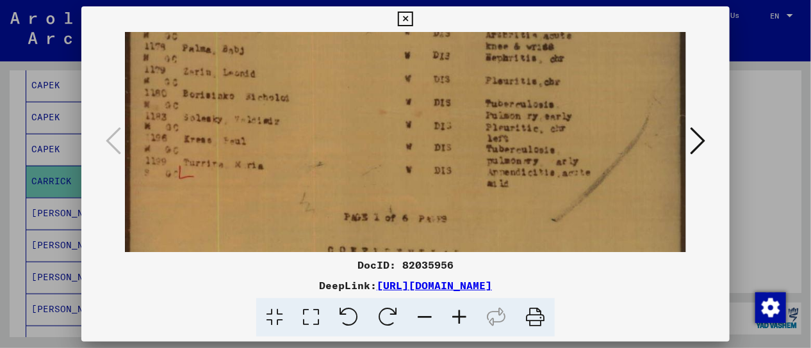
scroll to position [654, 0]
drag, startPoint x: 347, startPoint y: 208, endPoint x: 399, endPoint y: 67, distance: 149.6
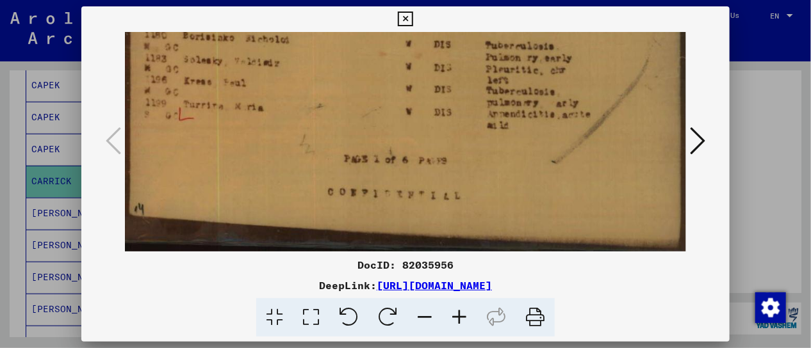
drag, startPoint x: 369, startPoint y: 168, endPoint x: 407, endPoint y: 66, distance: 109.5
click at [405, 19] on icon at bounding box center [405, 19] width 15 height 15
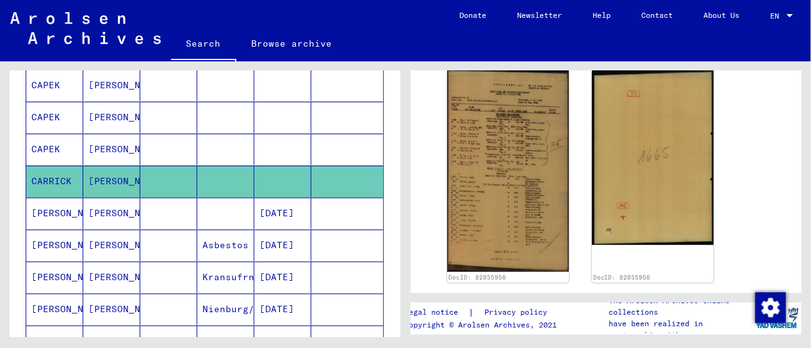
click at [291, 215] on mat-cell "[DATE]" at bounding box center [282, 213] width 57 height 31
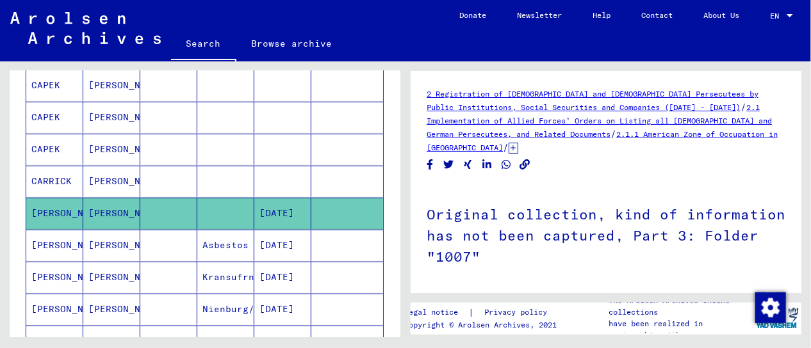
click at [291, 215] on mat-cell "[DATE]" at bounding box center [282, 213] width 57 height 31
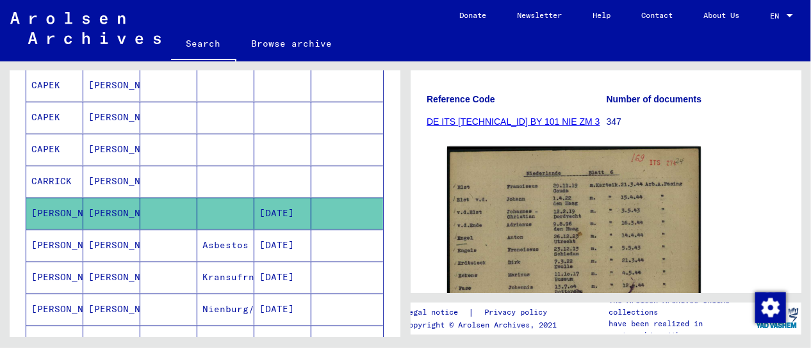
scroll to position [256, 0]
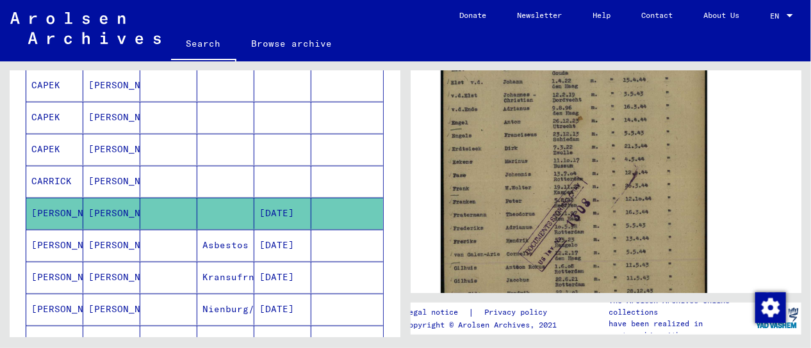
click at [562, 197] on img at bounding box center [574, 215] width 266 height 377
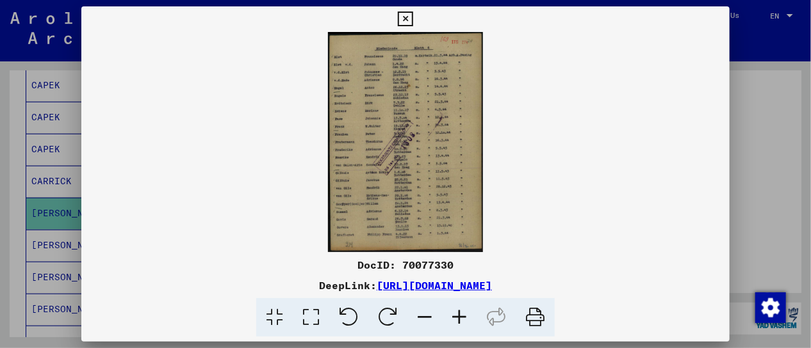
click at [562, 197] on img at bounding box center [405, 142] width 649 height 220
click at [313, 320] on icon at bounding box center [311, 317] width 37 height 39
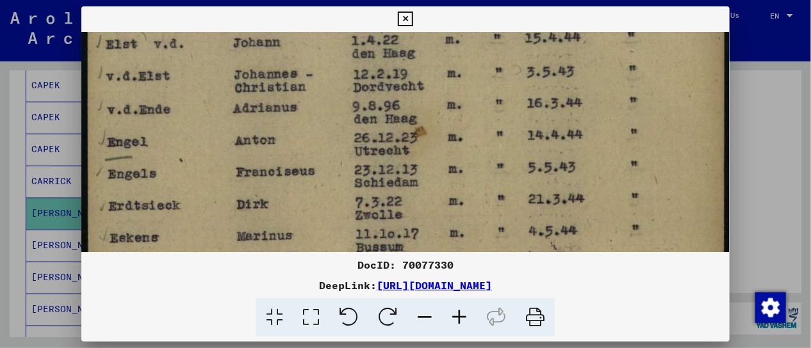
drag, startPoint x: 410, startPoint y: 224, endPoint x: 443, endPoint y: 108, distance: 120.6
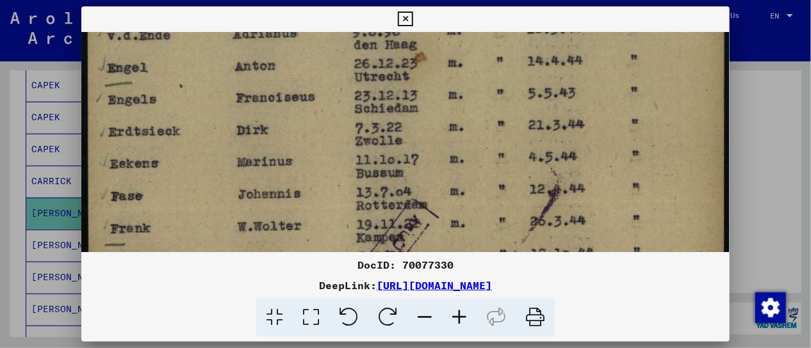
scroll to position [231, 0]
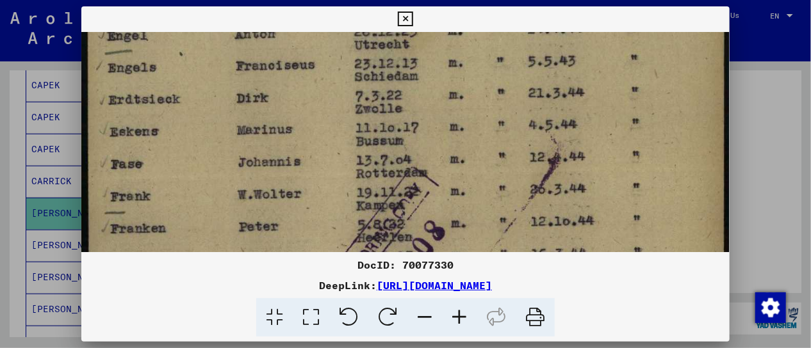
drag, startPoint x: 428, startPoint y: 199, endPoint x: 446, endPoint y: 94, distance: 106.0
click at [446, 94] on img at bounding box center [405, 260] width 649 height 919
click at [407, 15] on icon at bounding box center [405, 19] width 15 height 15
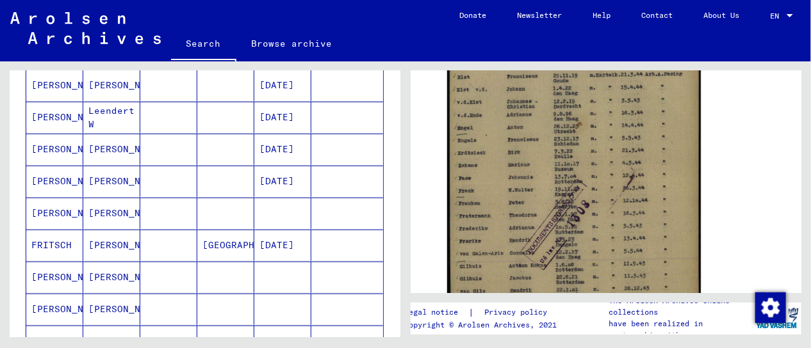
scroll to position [638, 0]
